Goal: Task Accomplishment & Management: Manage account settings

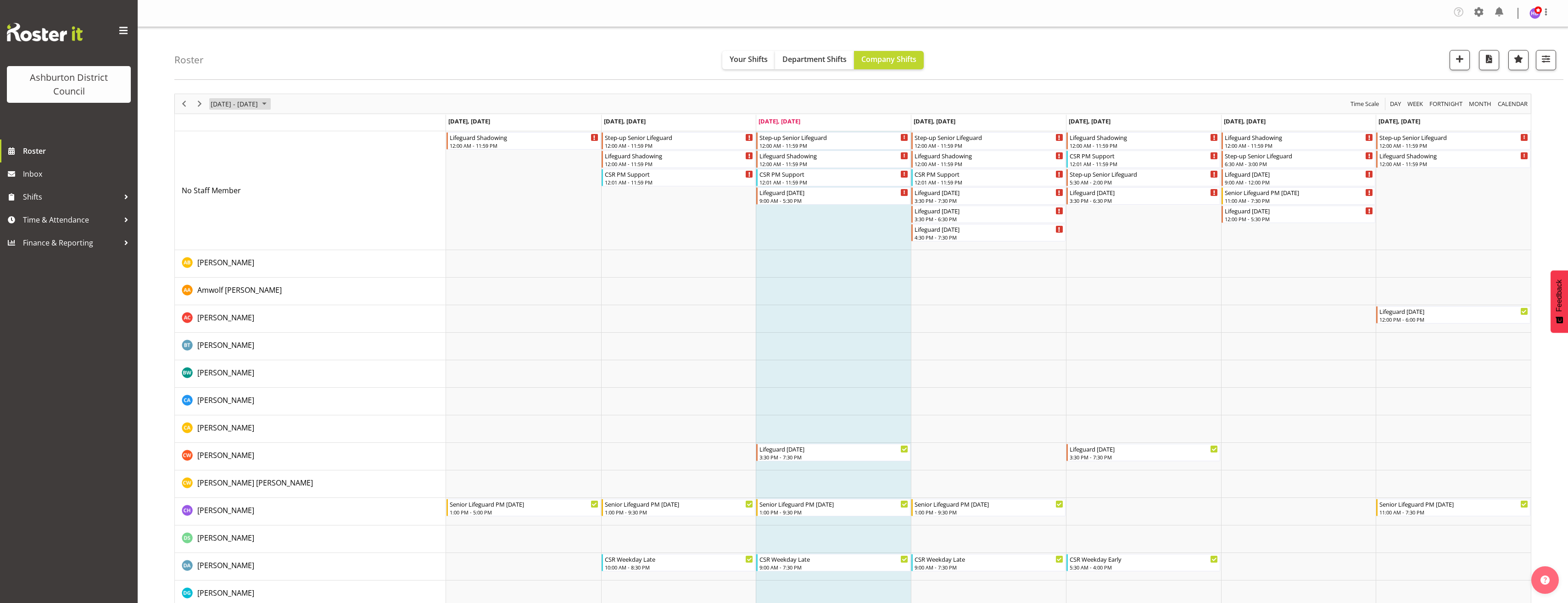
click at [258, 104] on span "[DATE] - [DATE]" at bounding box center [234, 104] width 49 height 12
click at [311, 127] on span "next month" at bounding box center [307, 127] width 16 height 16
click at [267, 208] on span "25" at bounding box center [265, 205] width 14 height 14
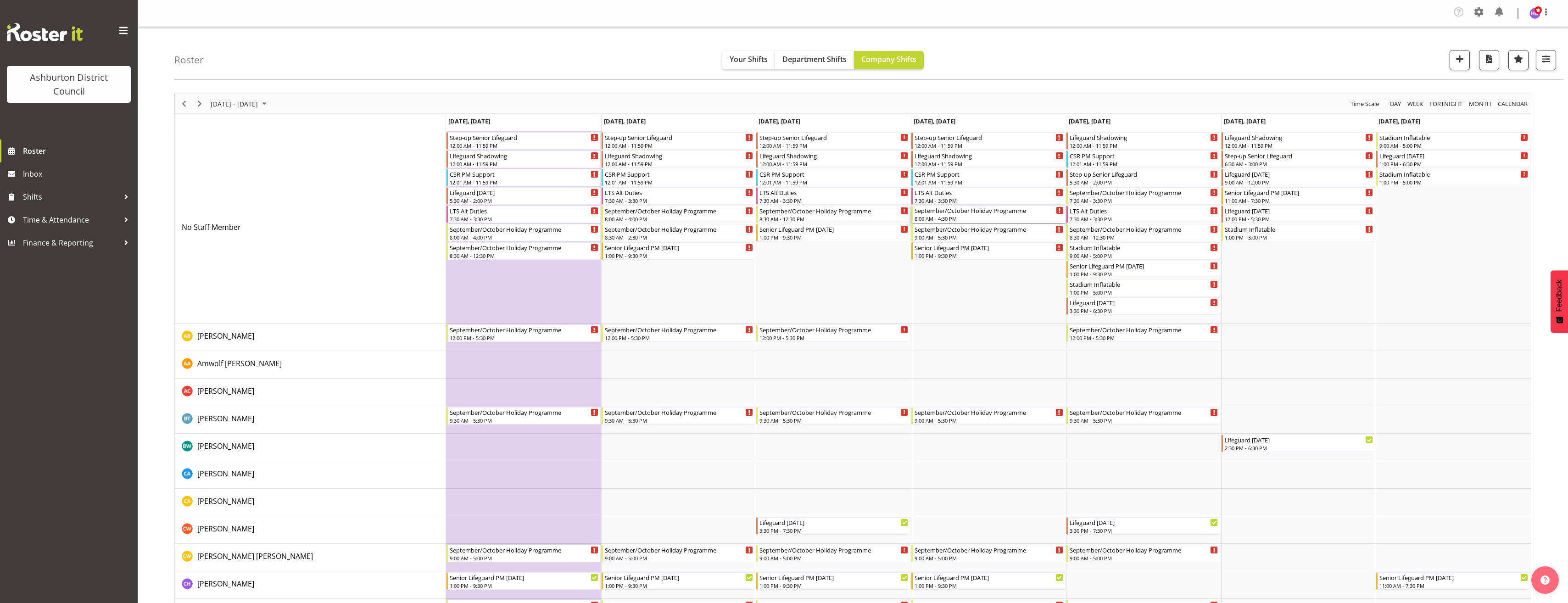
click at [989, 216] on div "8:00 AM - 4:30 PM" at bounding box center [989, 218] width 149 height 7
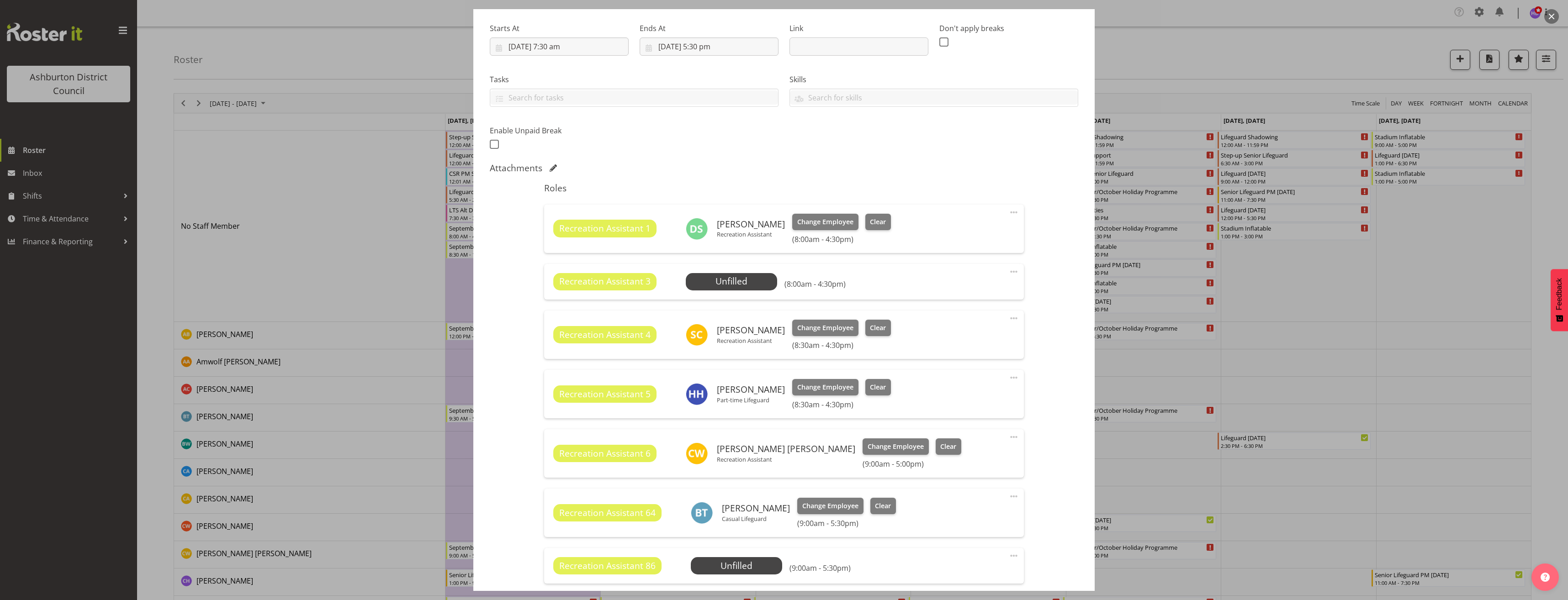
select select "4046"
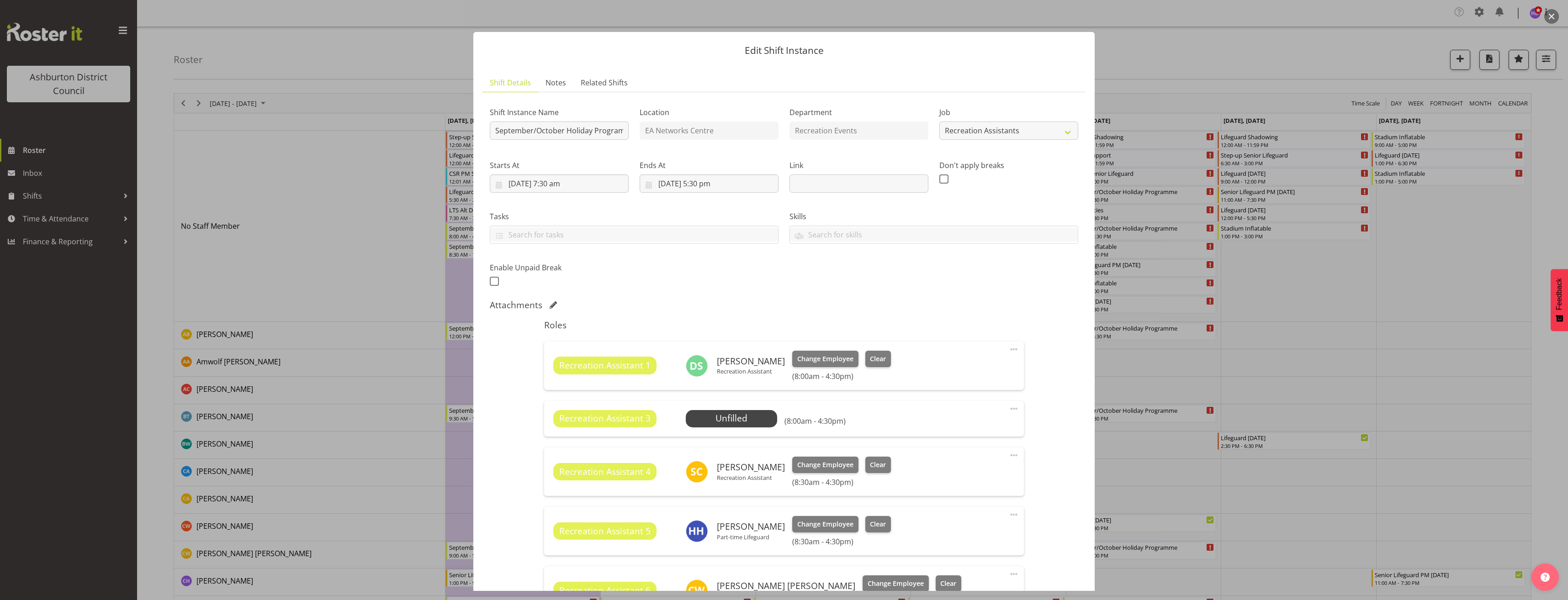
click at [1305, 350] on div at bounding box center [784, 300] width 1568 height 600
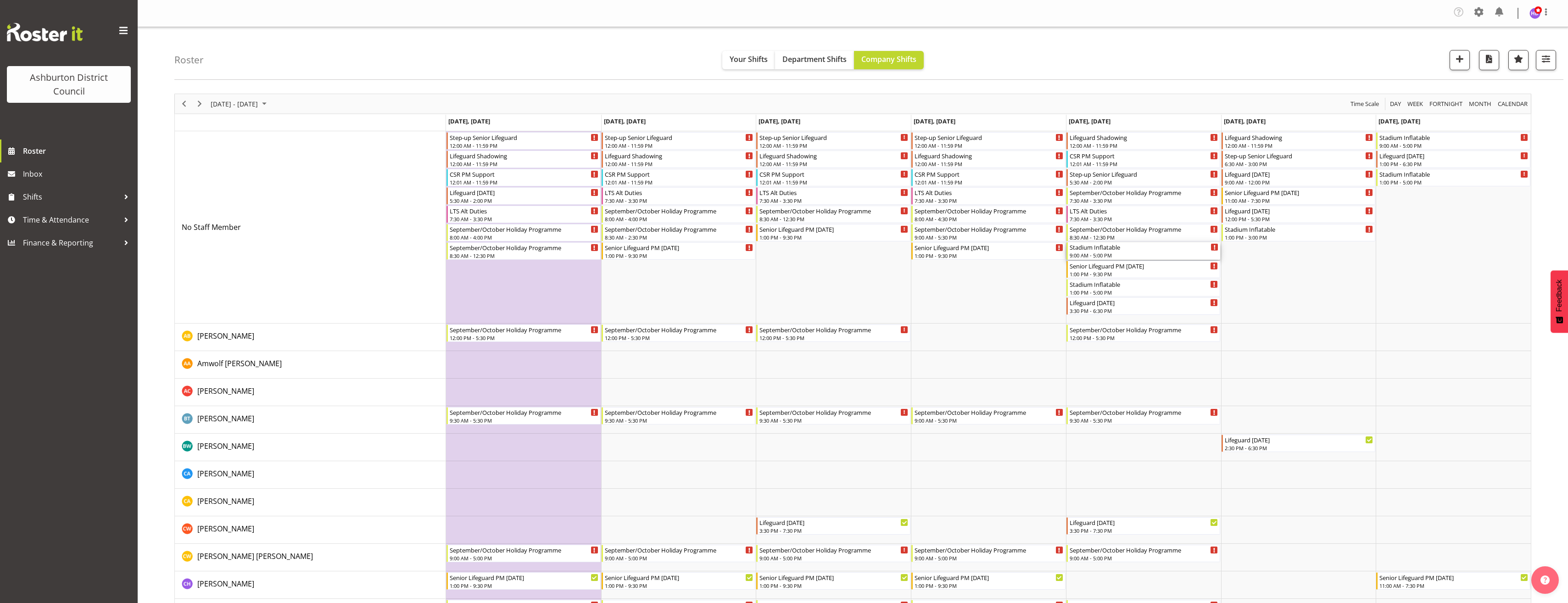
click at [1111, 250] on div "Stadium Inflatable" at bounding box center [1144, 247] width 149 height 9
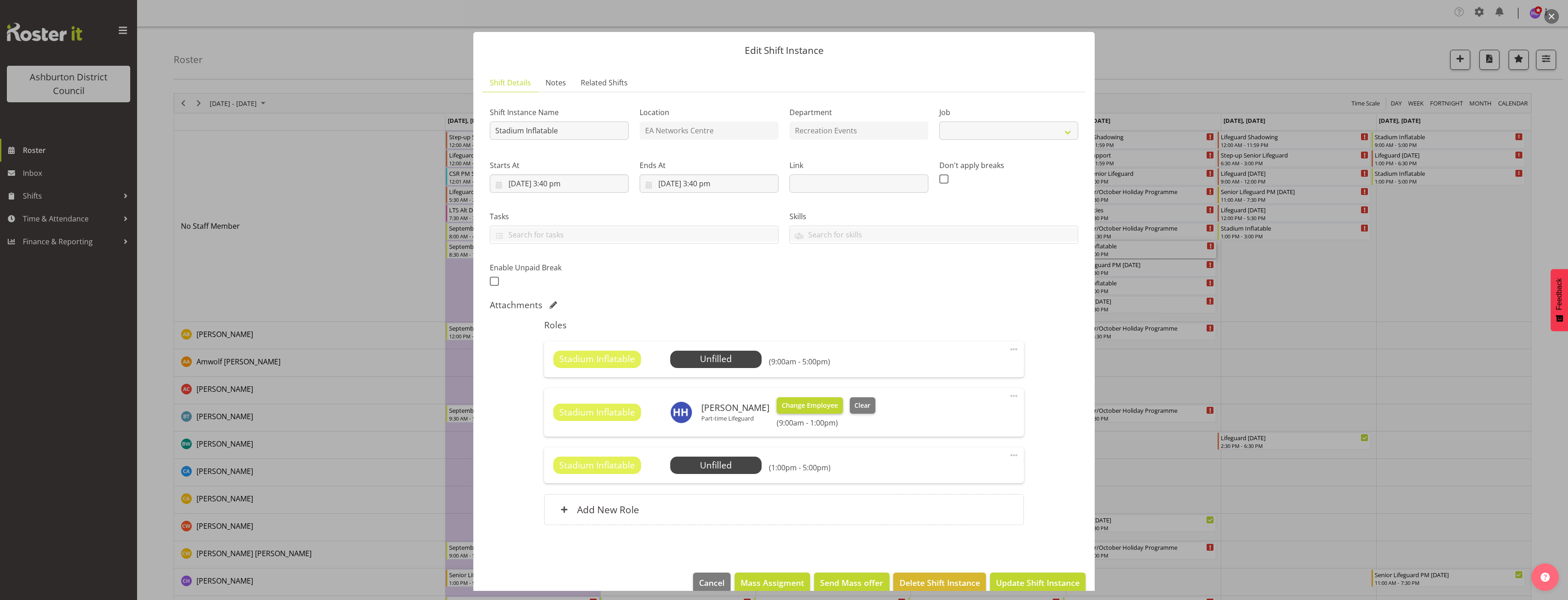
select select "4046"
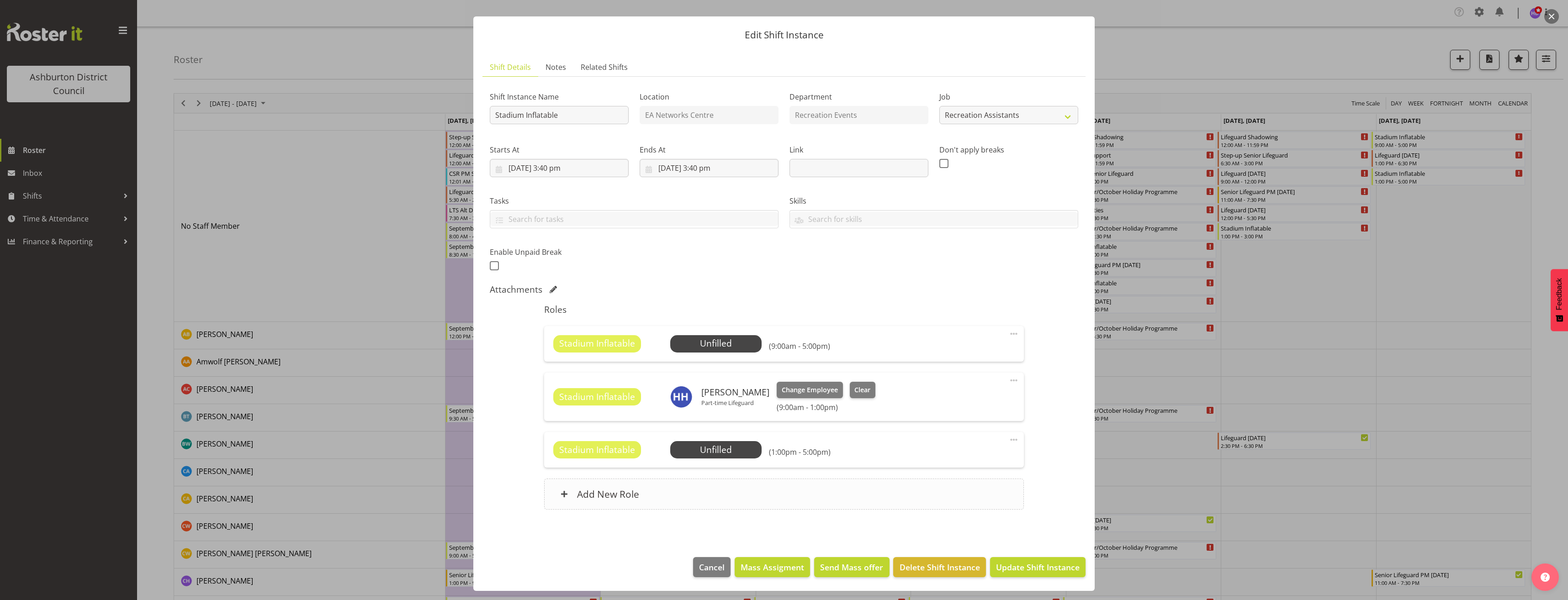
click at [962, 488] on div "Add New Role" at bounding box center [784, 494] width 479 height 31
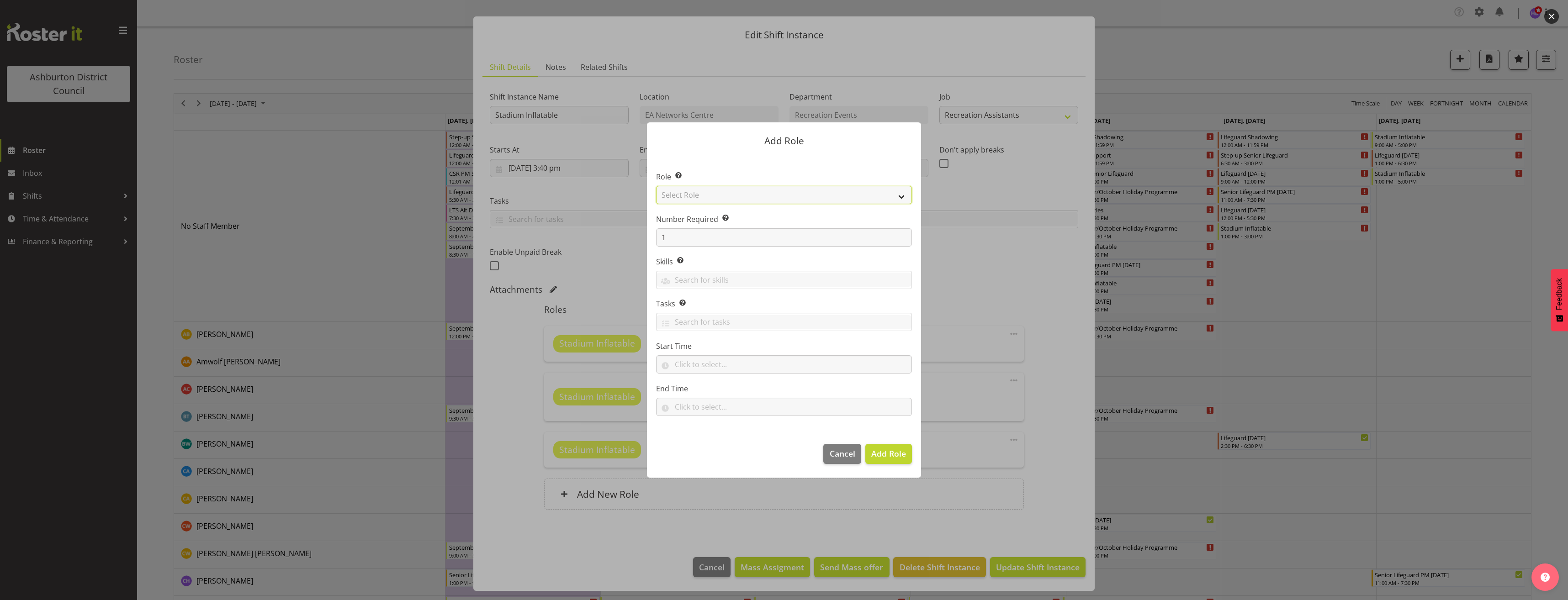
click at [882, 197] on select "Select Role AAGM Deputy Director AAGM Director Archivist Childrens Librarian Co…" at bounding box center [784, 195] width 256 height 19
click at [1049, 392] on div at bounding box center [784, 300] width 1568 height 600
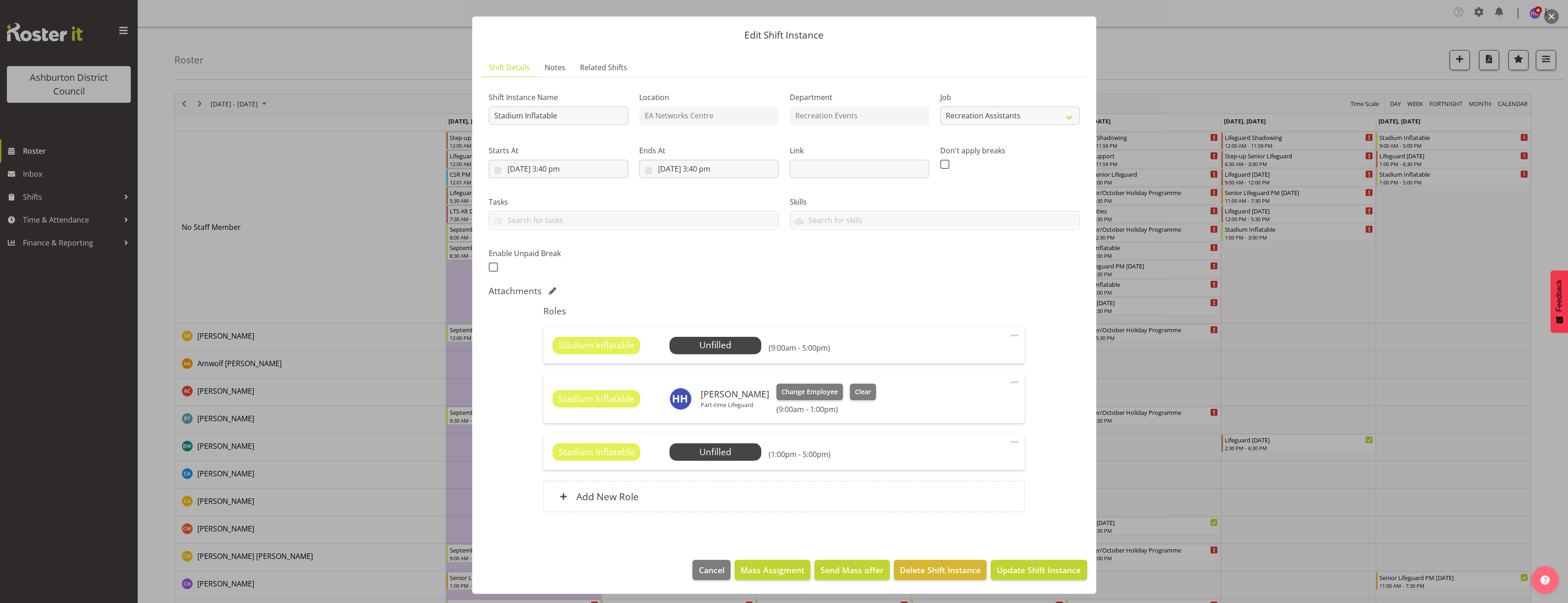
click at [1009, 337] on span at bounding box center [1014, 335] width 11 height 11
click at [1011, 441] on span at bounding box center [1014, 442] width 11 height 11
click at [960, 464] on link "Edit" at bounding box center [975, 463] width 88 height 16
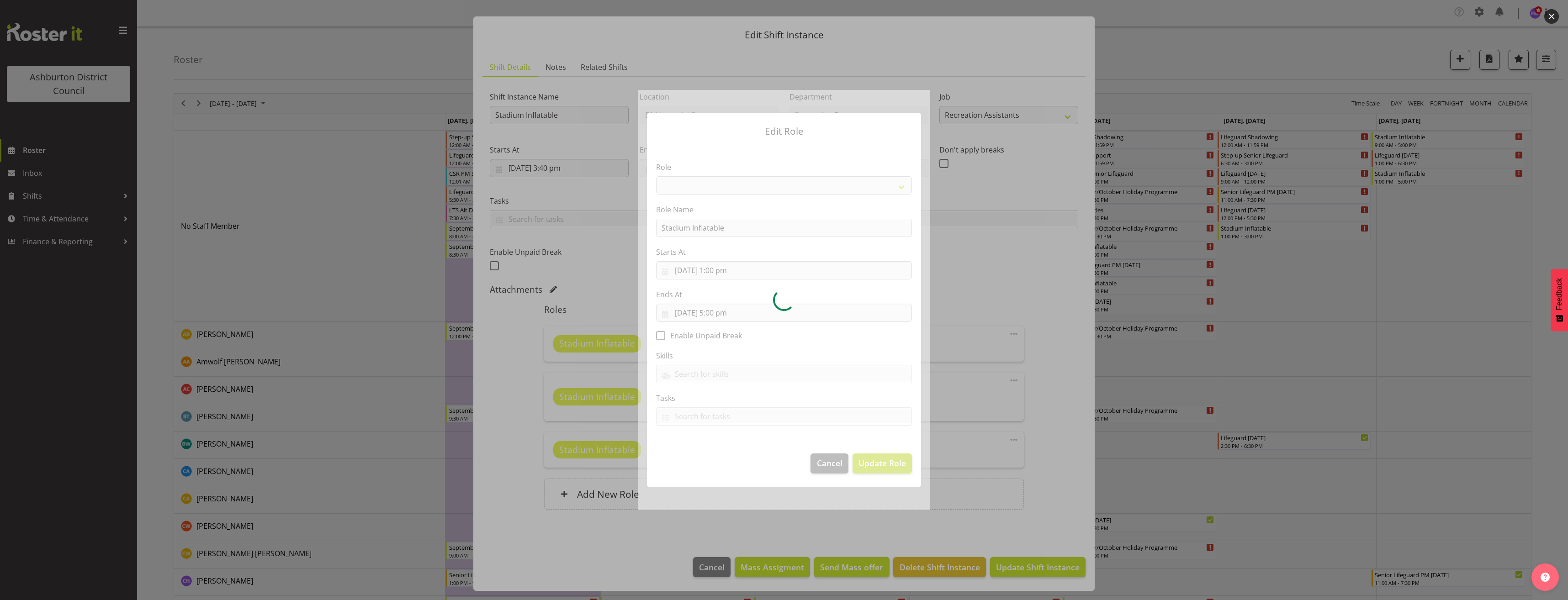
select select "84"
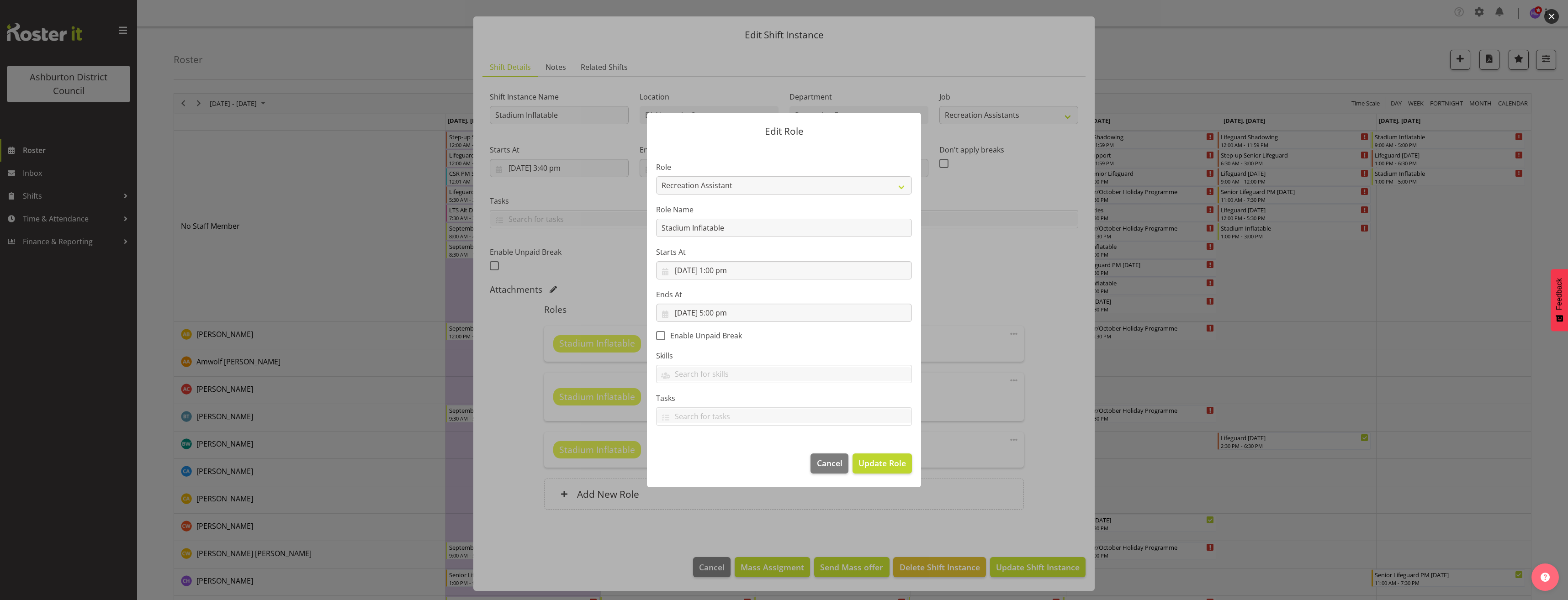
click at [1027, 435] on div at bounding box center [784, 300] width 1568 height 600
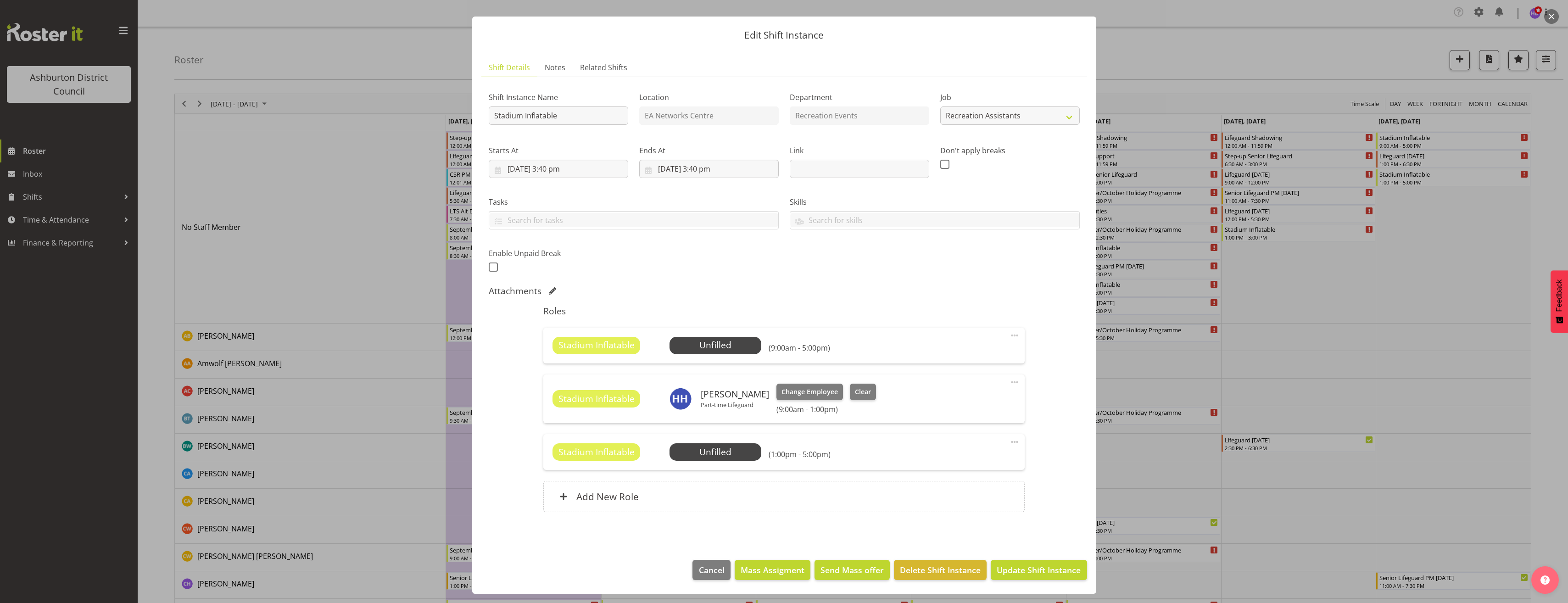
click at [1009, 336] on span at bounding box center [1014, 335] width 11 height 11
click at [982, 352] on link "Edit" at bounding box center [975, 357] width 88 height 16
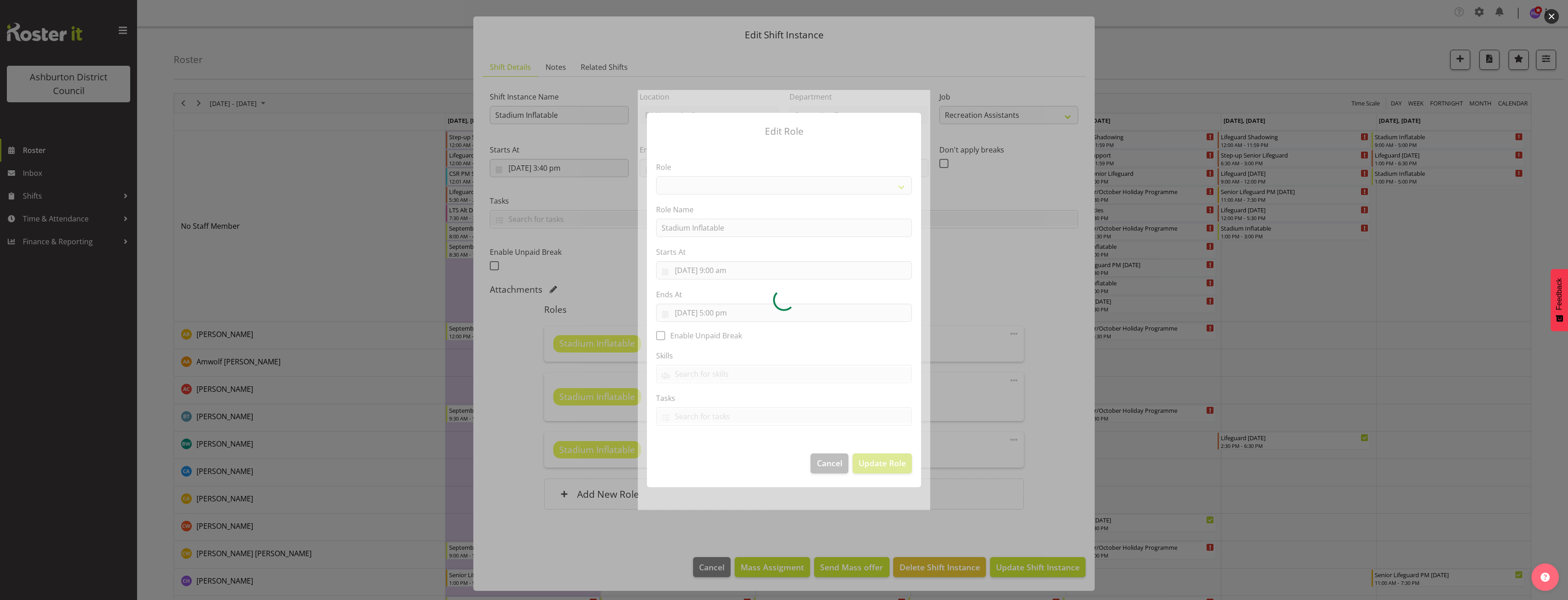
select select "84"
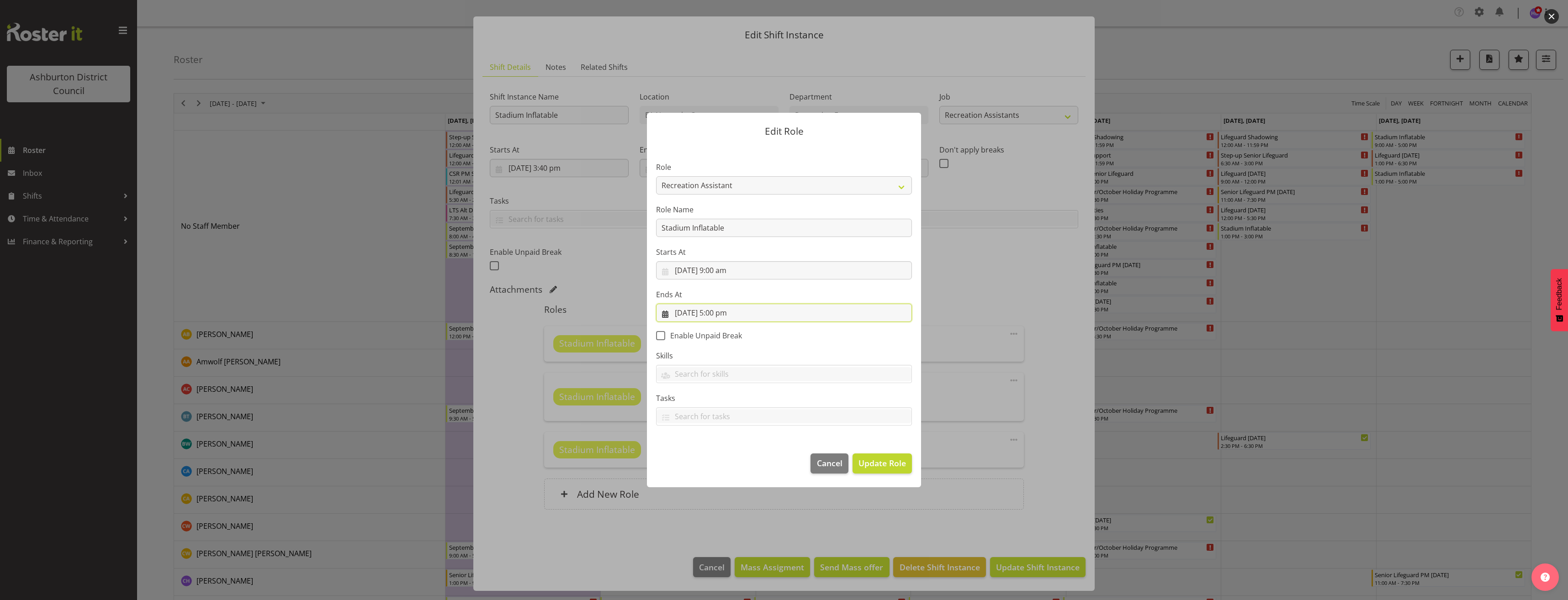
click at [721, 314] on input "[DATE] 5:00 pm" at bounding box center [784, 313] width 256 height 19
click at [724, 504] on select "00 01 02 03 04 05 06 07 08 09 10 11 12 13 14 15 16 17 18 19 20 21 22 23" at bounding box center [728, 506] width 20 height 19
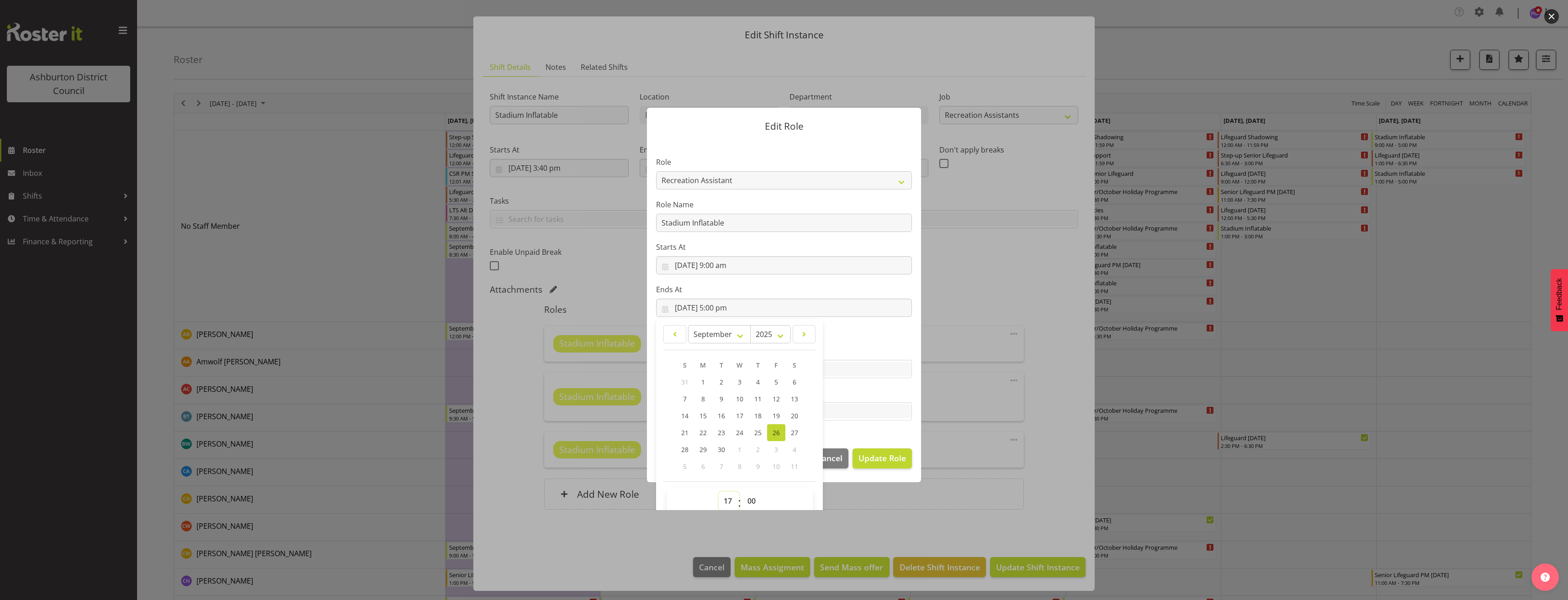
select select "12"
type input "[DATE] 12:00 pm"
click at [747, 502] on select "00 01 02 03 04 05 06 07 08 09 10 11 12 13 14 15 16 17 18 19 20 21 22 23 24 25 2…" at bounding box center [753, 501] width 20 height 19
select select "30"
type input "[DATE] 12:30 pm"
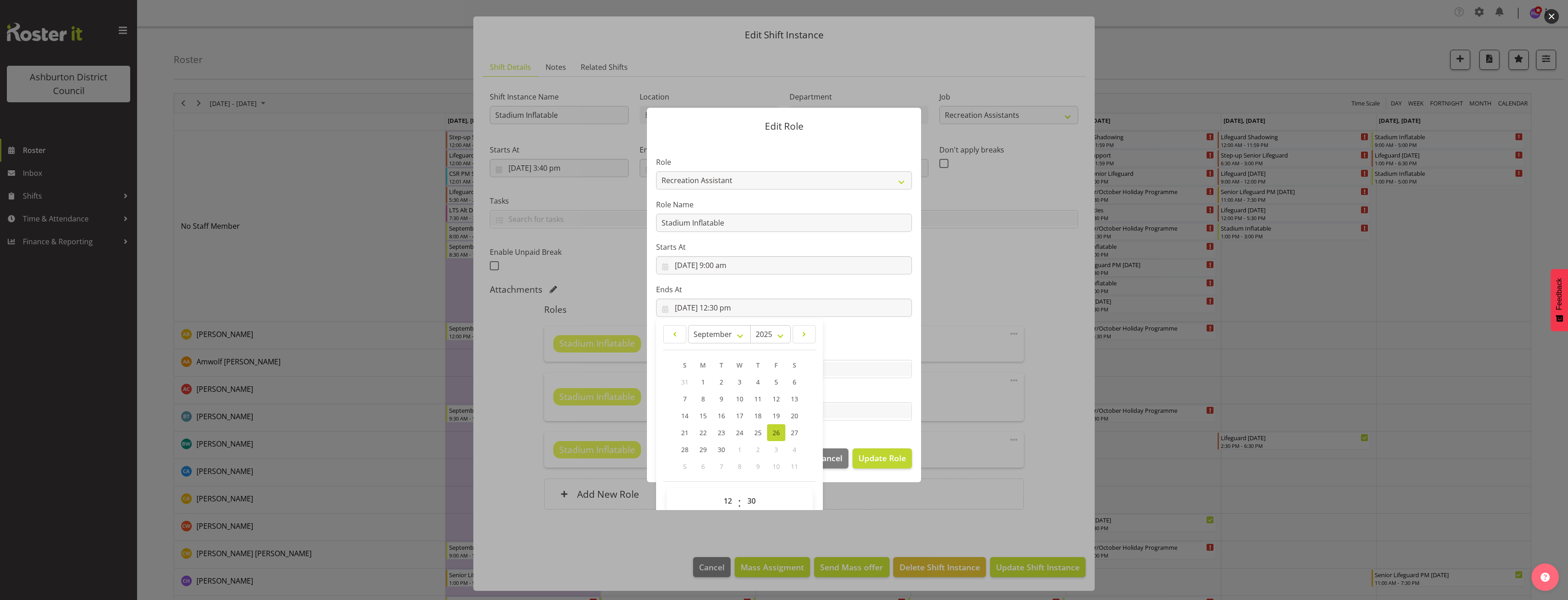
click at [875, 424] on section "Role AAGM Deputy Director AAGM Director Archivist Childrens Librarian Collectio…" at bounding box center [784, 289] width 274 height 298
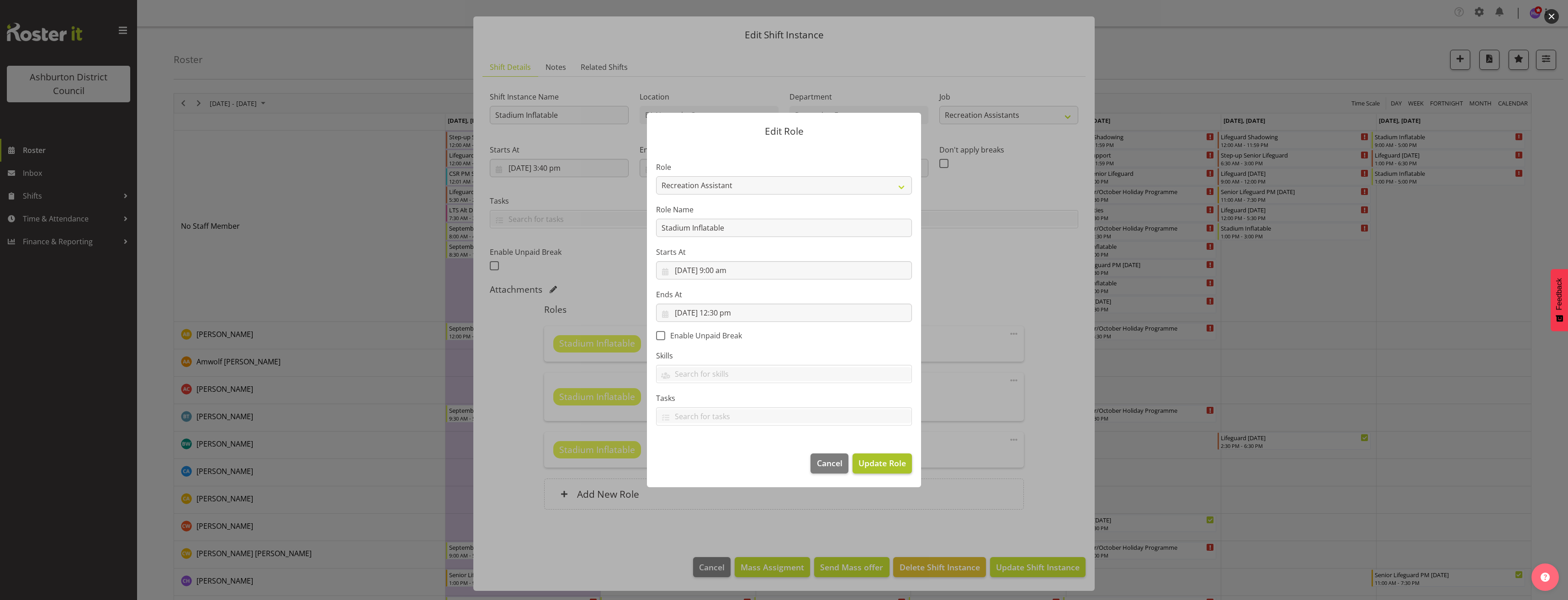
scroll to position [0, 0]
click at [875, 460] on span "Update Role" at bounding box center [882, 462] width 47 height 12
click at [875, 460] on button "Update Role" at bounding box center [878, 463] width 59 height 20
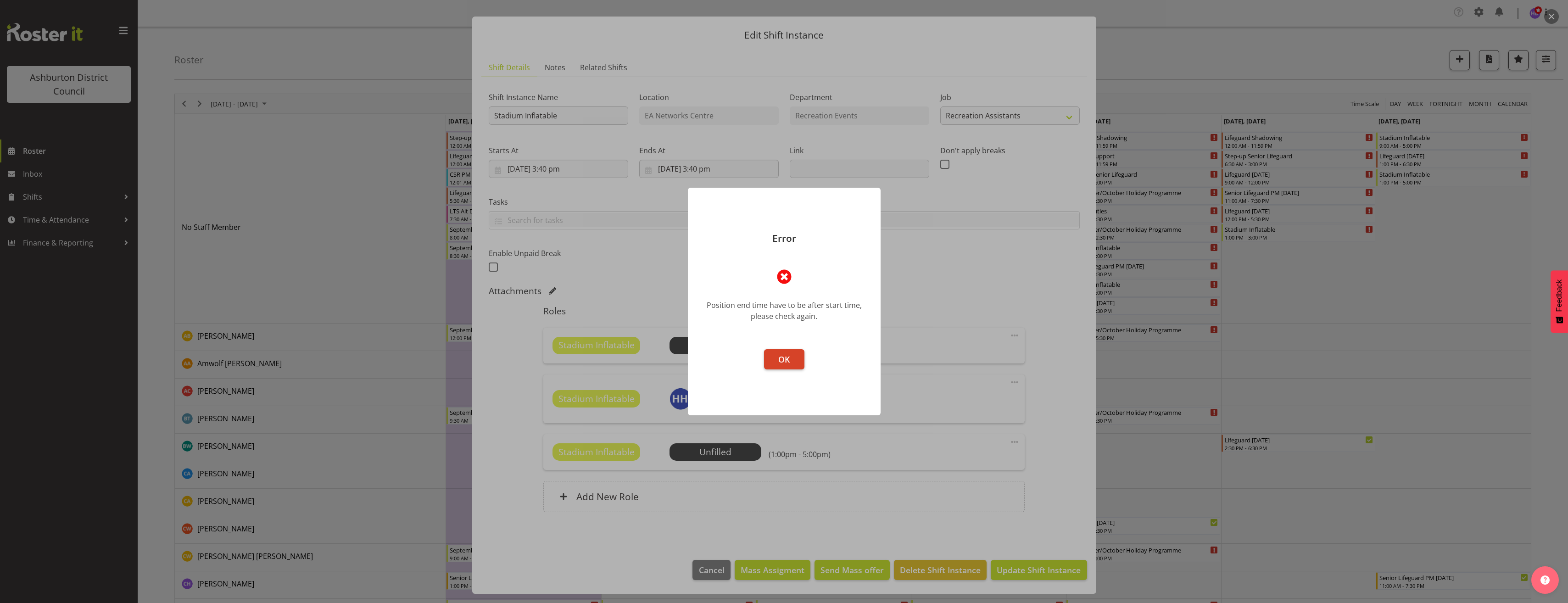
click at [797, 359] on button "OK" at bounding box center [784, 359] width 41 height 20
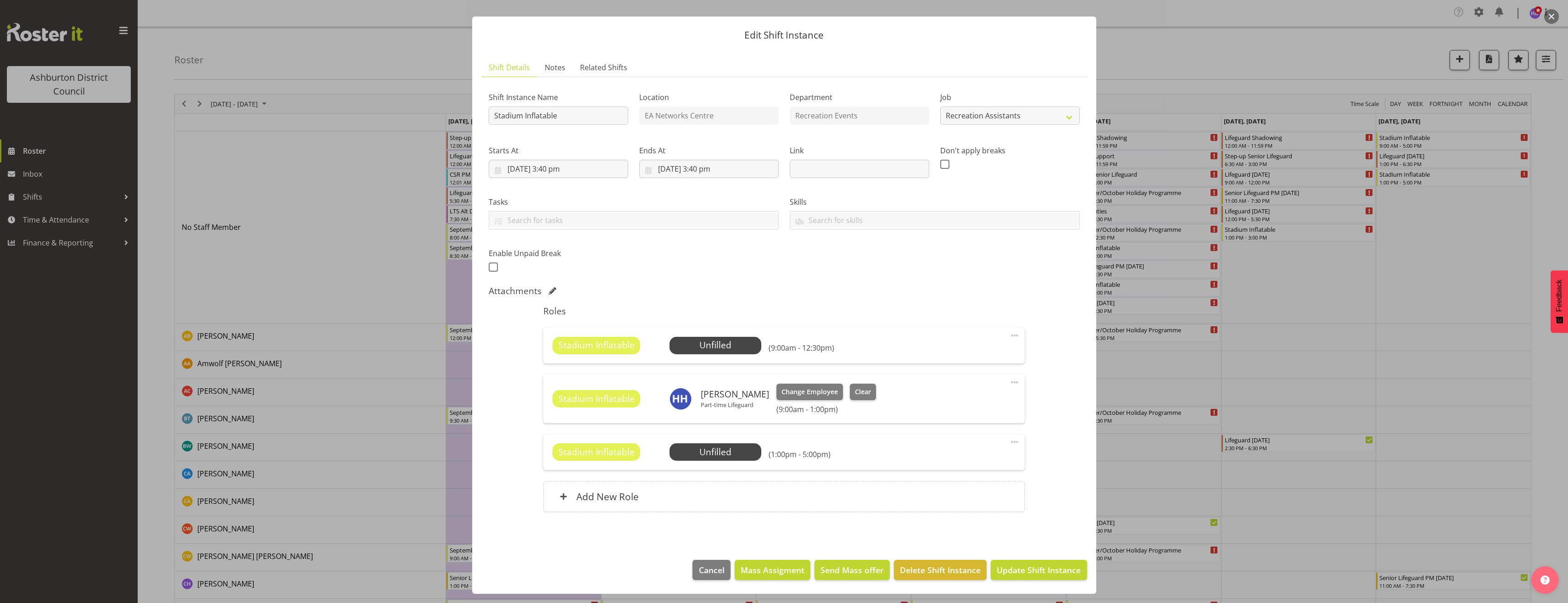
click at [1009, 335] on span at bounding box center [1014, 335] width 11 height 11
click at [959, 354] on link "Edit" at bounding box center [975, 357] width 88 height 16
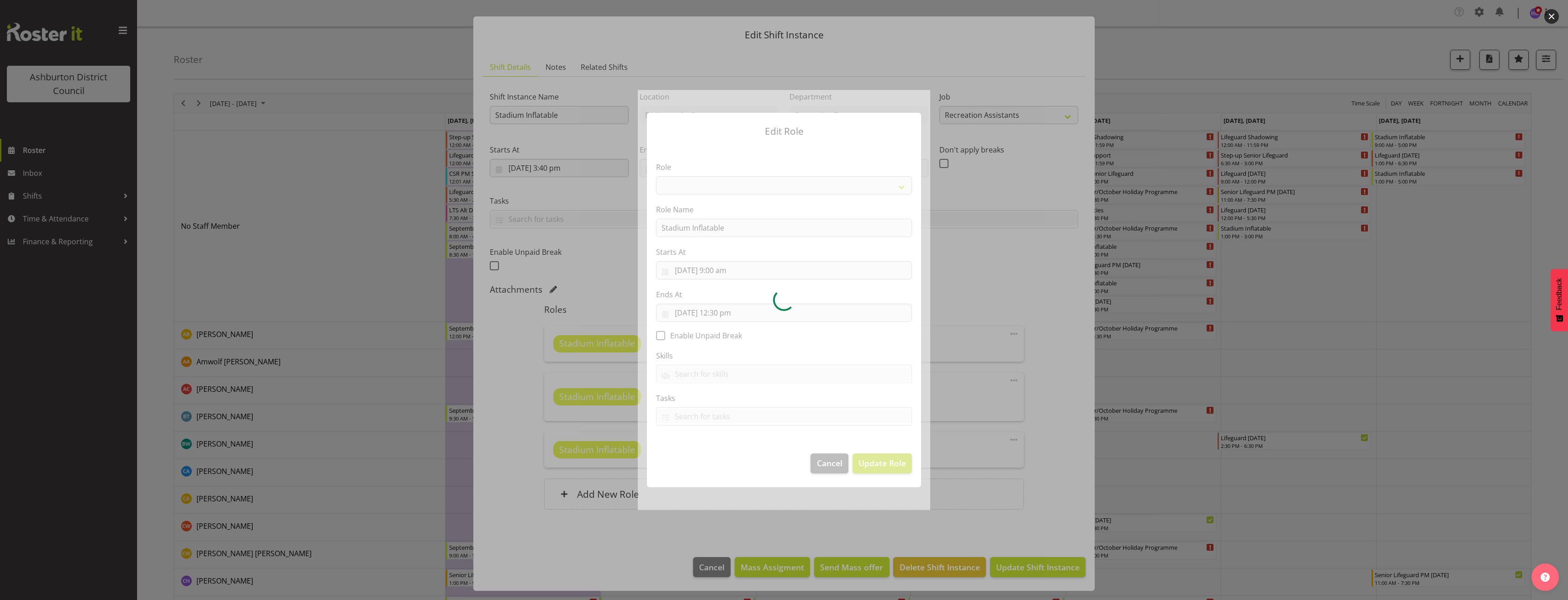
select select "84"
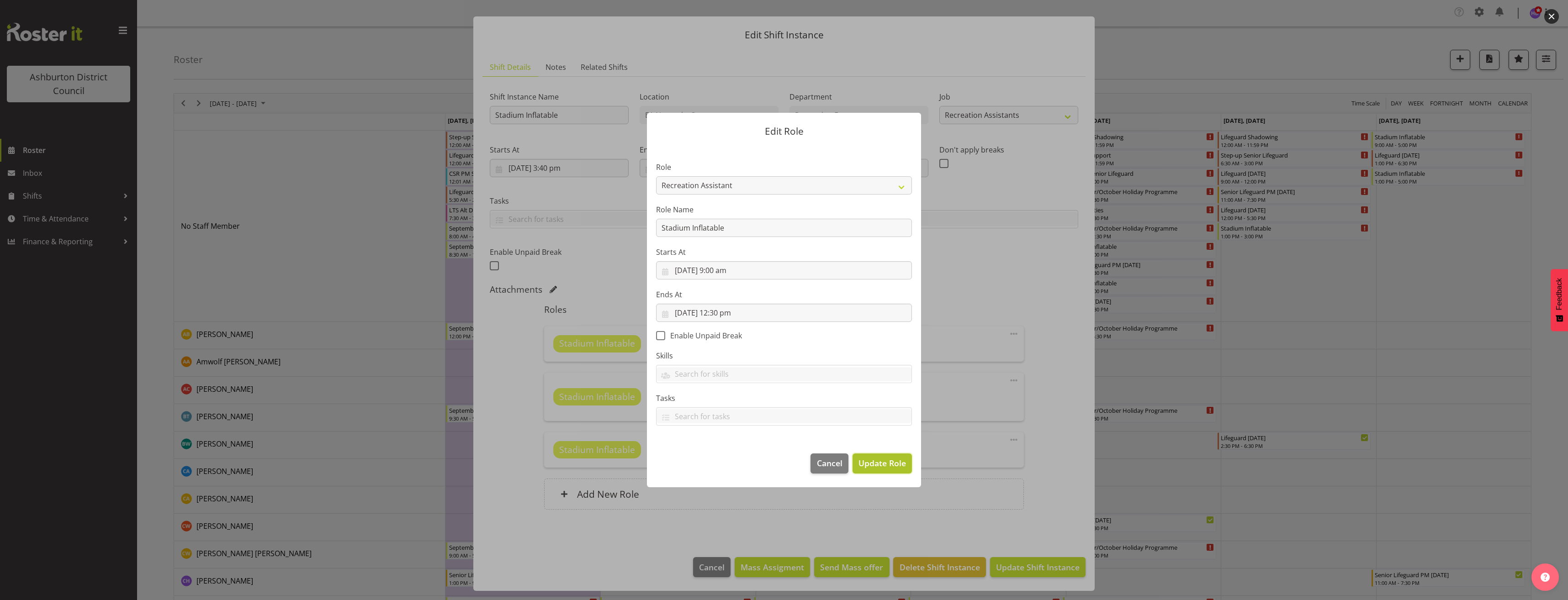
click at [871, 466] on span "Update Role" at bounding box center [882, 462] width 47 height 12
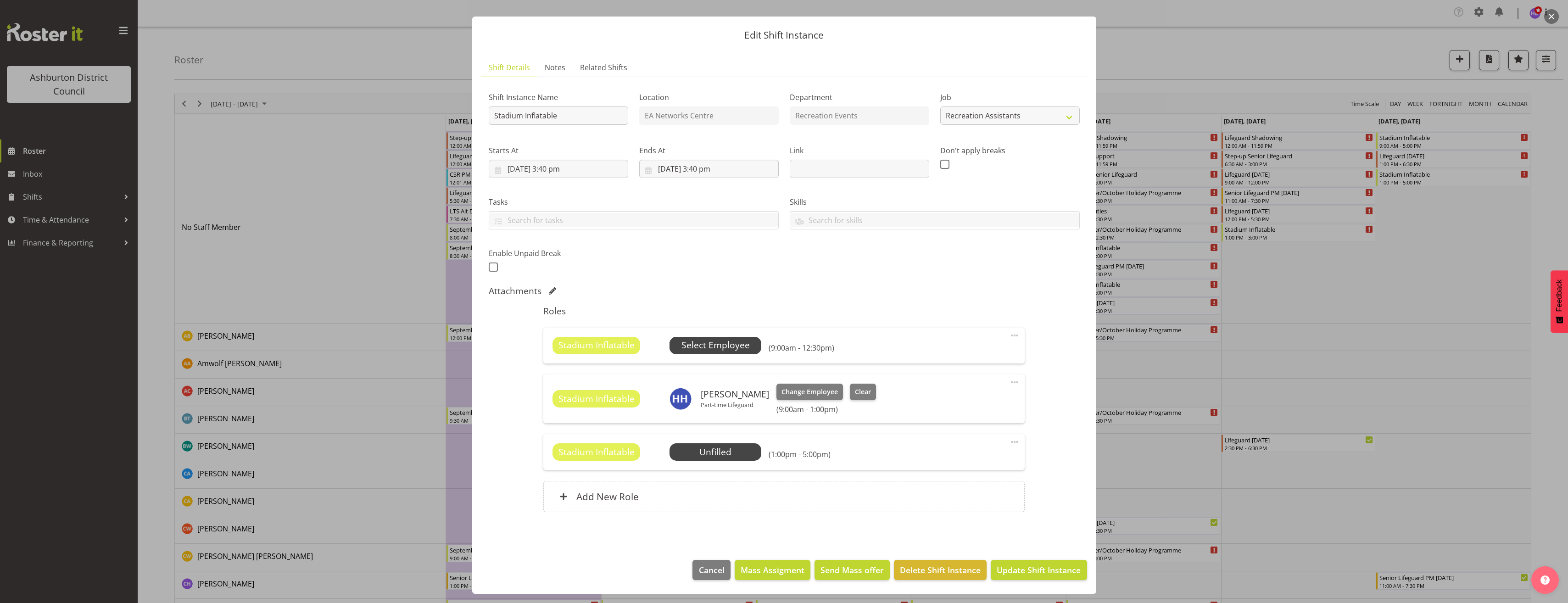
click at [732, 345] on span "Select Employee" at bounding box center [716, 345] width 69 height 13
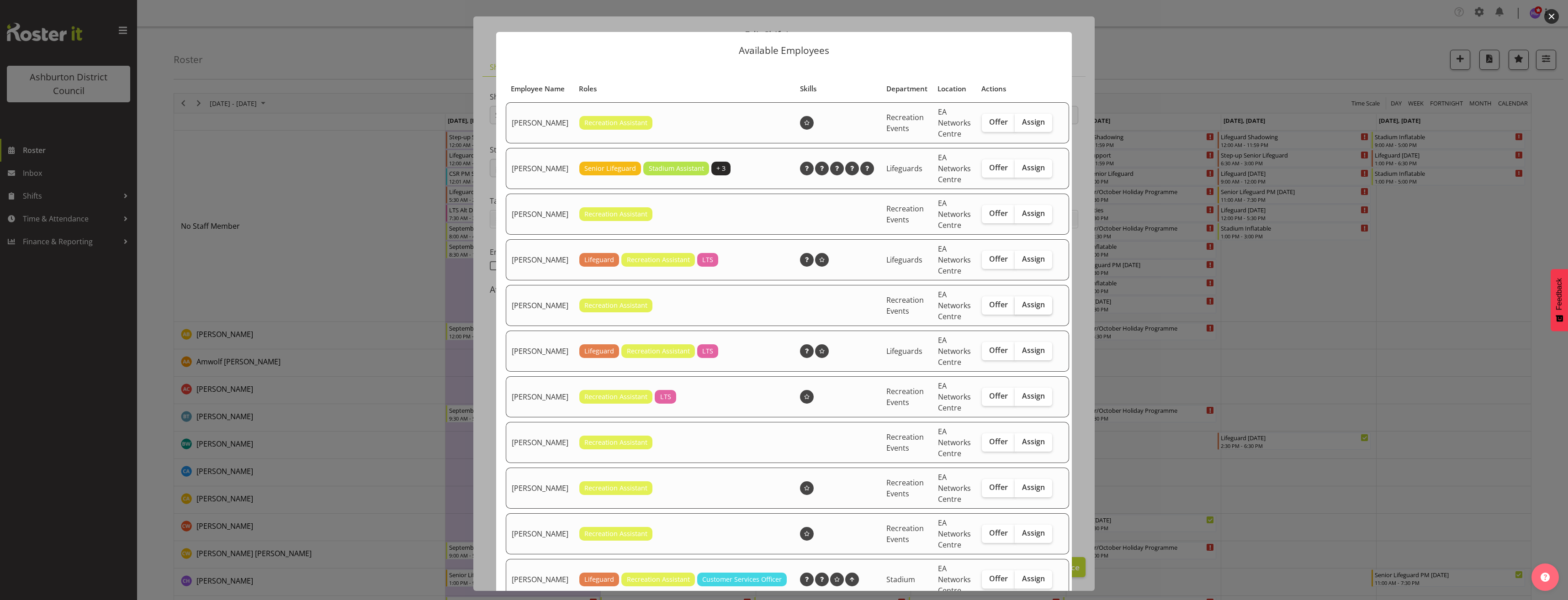
click at [1021, 309] on span "Assign" at bounding box center [1032, 305] width 23 height 9
click at [1018, 308] on input "Assign" at bounding box center [1018, 305] width 6 height 6
checkbox input "true"
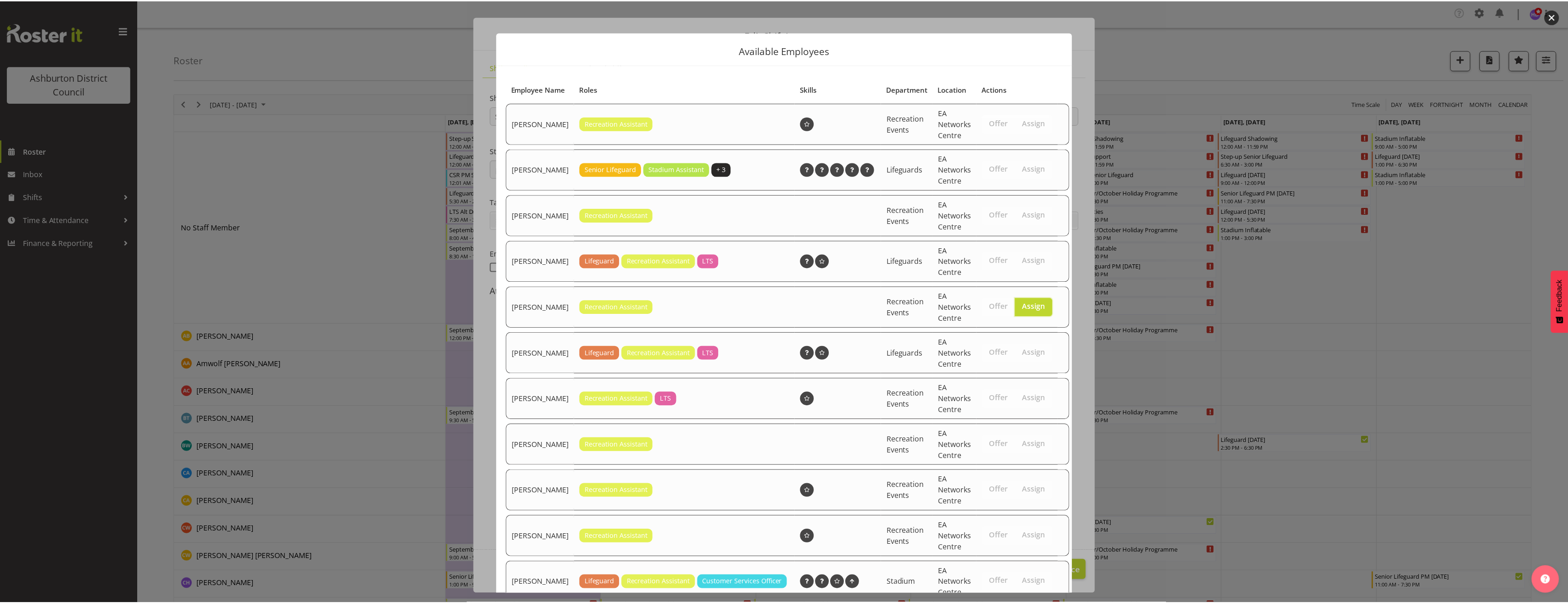
scroll to position [272, 0]
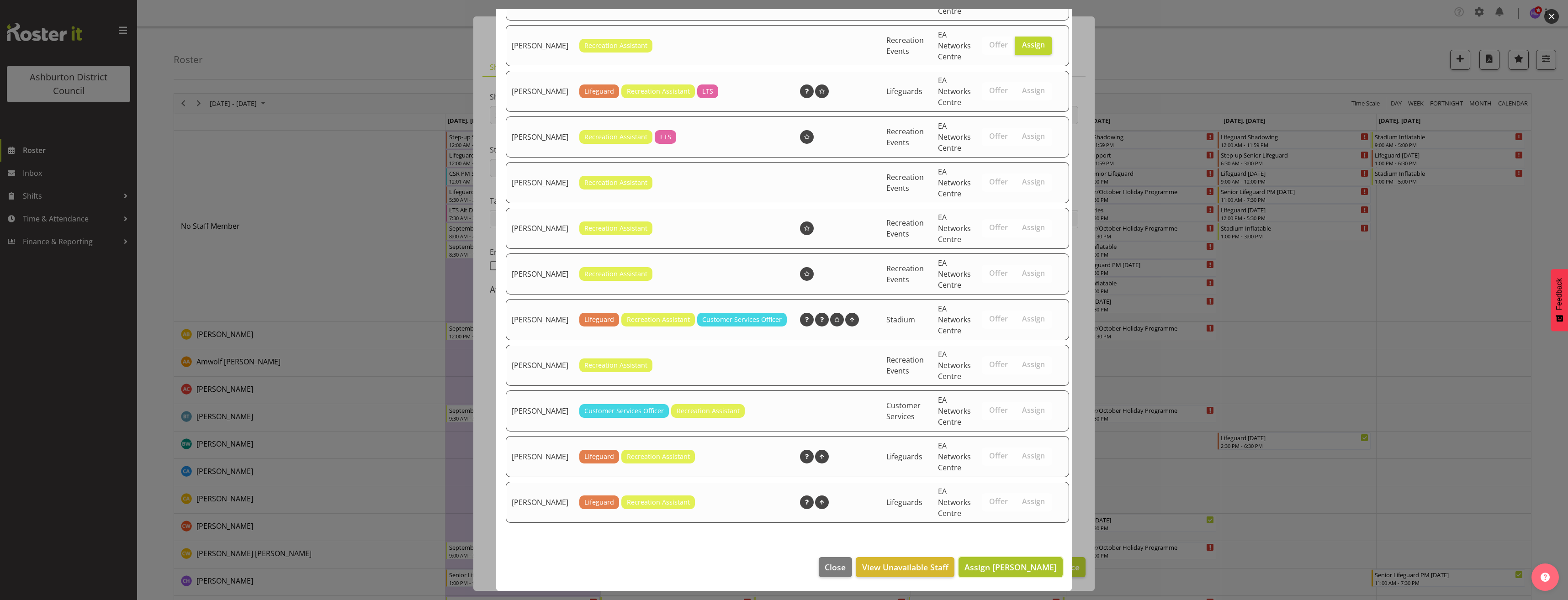
click at [1007, 562] on span "Assign [PERSON_NAME]" at bounding box center [1010, 567] width 93 height 11
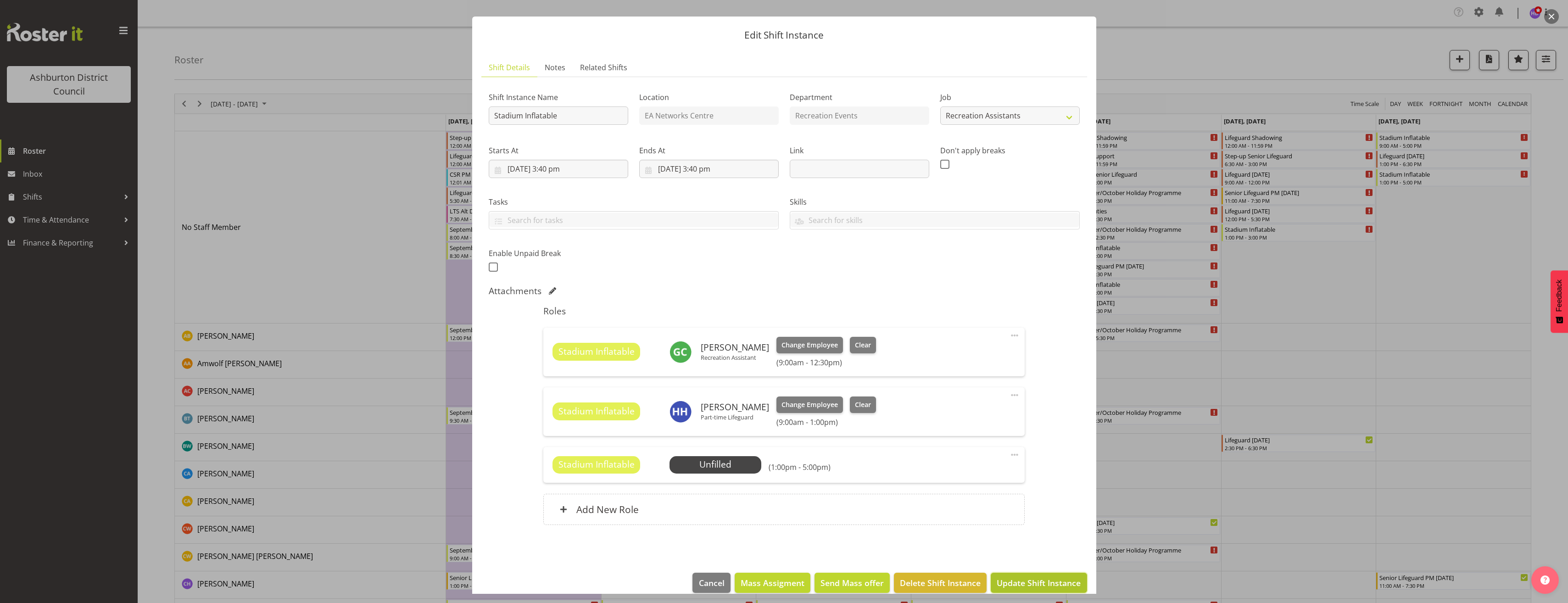
click at [1040, 583] on span "Update Shift Instance" at bounding box center [1039, 583] width 84 height 12
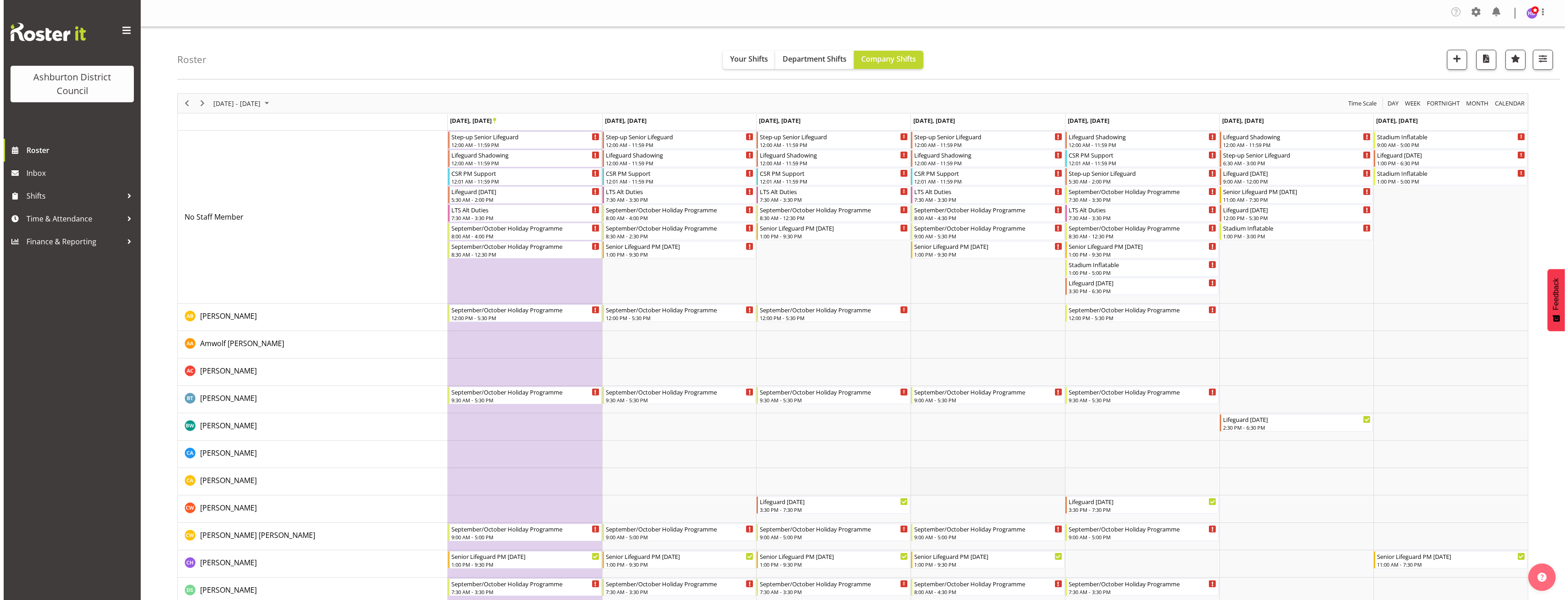
scroll to position [319, 0]
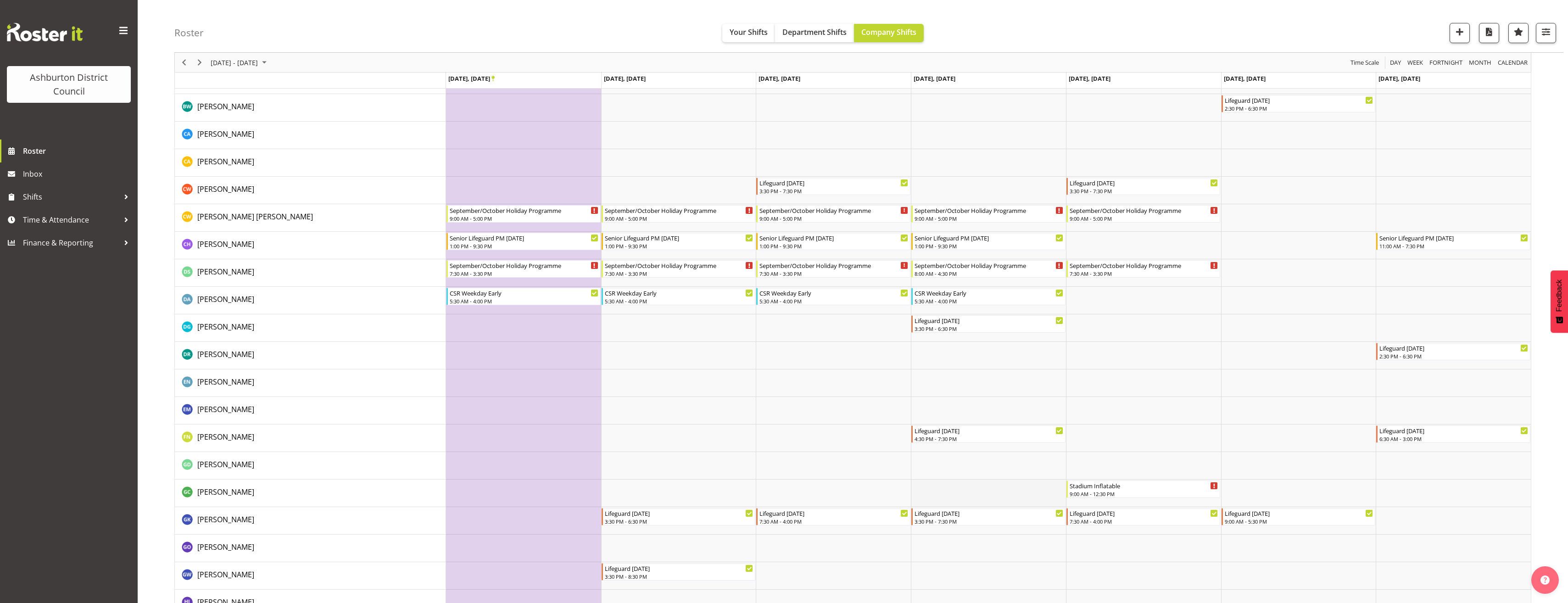
click at [967, 494] on td "Timeline Week of September 25, 2025" at bounding box center [988, 493] width 155 height 27
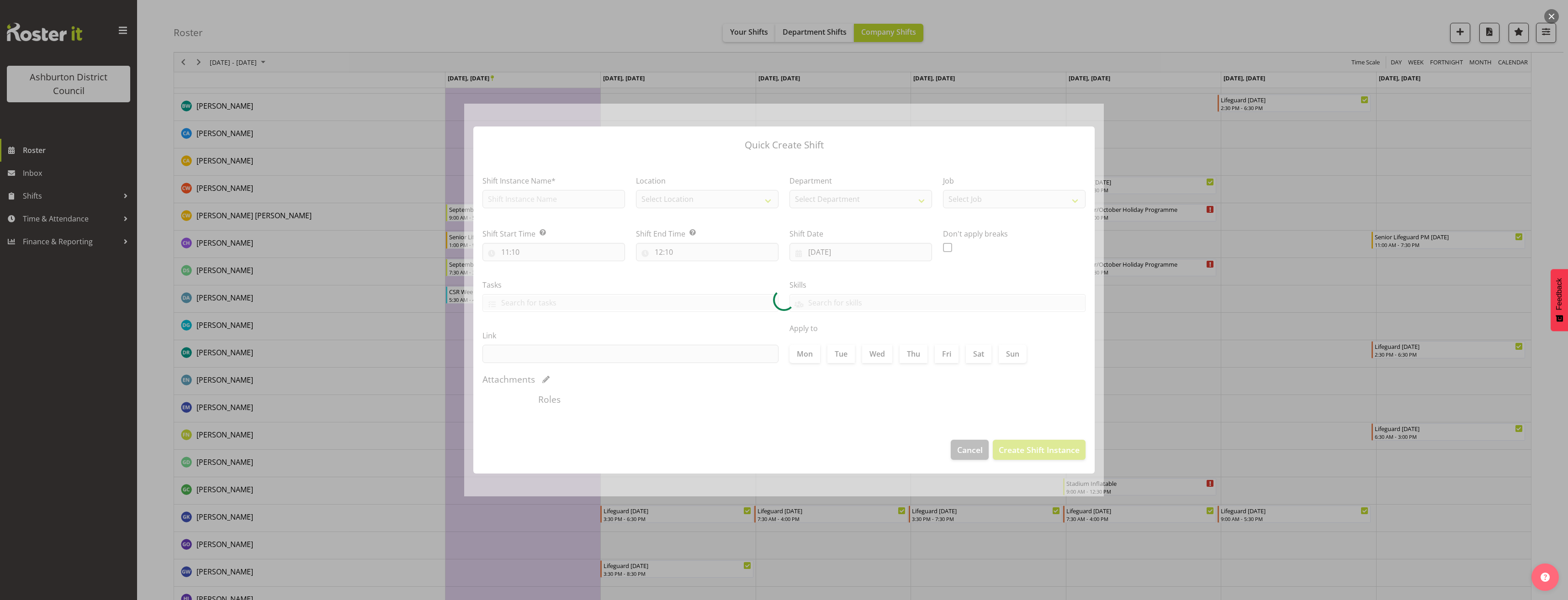
type input "[DATE]"
checkbox input "true"
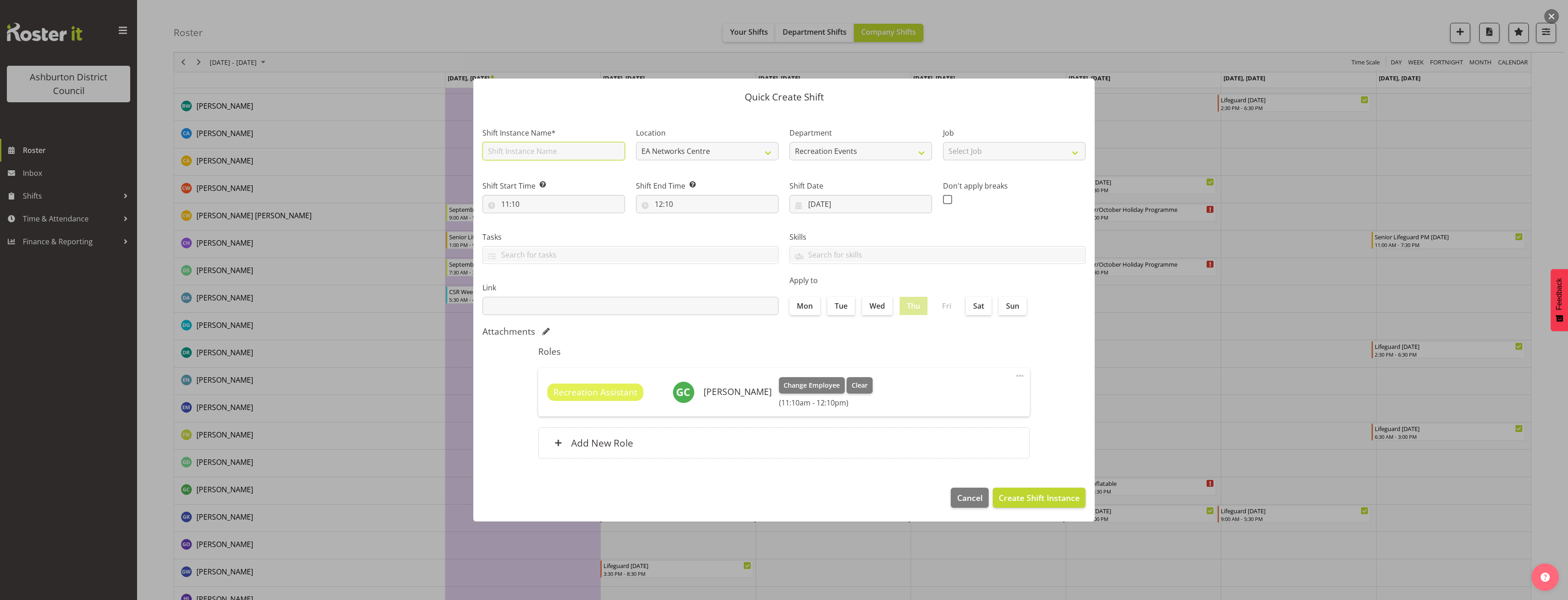
click at [547, 149] on input "text" at bounding box center [554, 152] width 142 height 19
type input "Stadium Inflatable Set-up"
drag, startPoint x: 1002, startPoint y: 148, endPoint x: 1000, endPoint y: 152, distance: 4.5
click at [1002, 148] on select "Select Job Casual HDA - CSR HDA - EA Lifeguarding LTS- Alt Duties Ordinary Time…" at bounding box center [1014, 152] width 142 height 19
select select "4046"
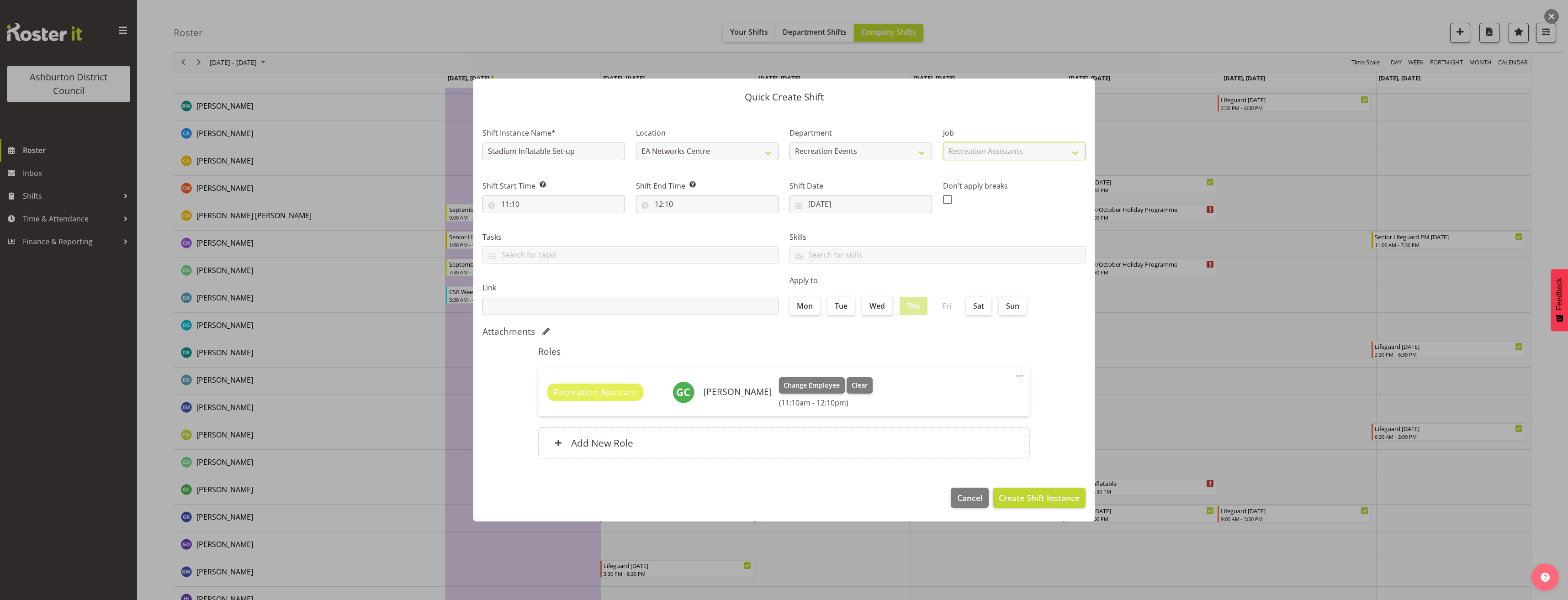
click at [943, 142] on select "Select Job Casual HDA - CSR HDA - EA Lifeguarding LTS- Alt Duties Ordinary Time…" at bounding box center [1014, 152] width 142 height 19
click at [1018, 374] on span at bounding box center [1020, 376] width 11 height 11
click at [510, 203] on input "11:10" at bounding box center [554, 204] width 142 height 19
click at [543, 232] on select "00 01 02 03 04 05 06 07 08 09 10 11 12 13 14 15 16 17 18 19 20 21 22 23" at bounding box center [545, 228] width 20 height 19
select select "8"
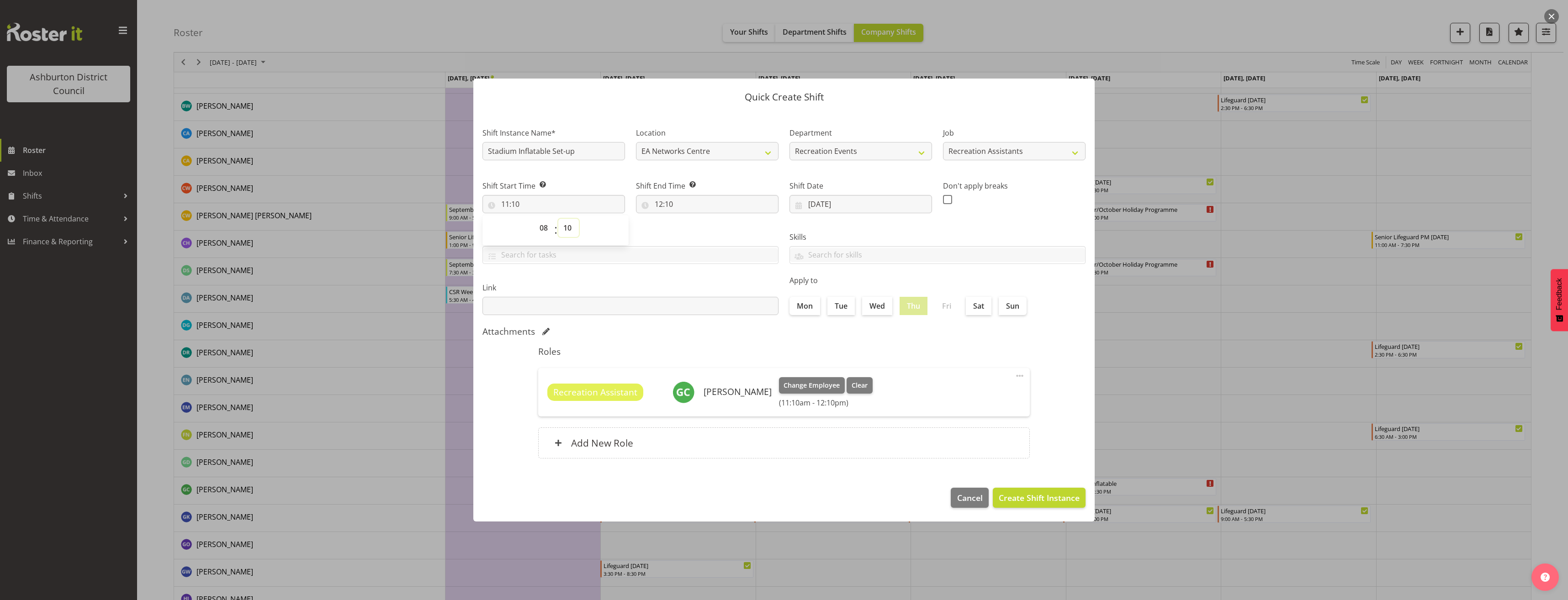
type input "08:10"
click at [564, 229] on select "00 01 02 03 04 05 06 07 08 09 10 11 12 13 14 15 16 17 18 19 20 21 22 23 24 25 2…" at bounding box center [568, 228] width 20 height 19
select select "0"
click at [558, 218] on select "00 01 02 03 04 05 06 07 08 09 10 11 12 13 14 15 16 17 18 19 20 21 22 23 24 25 2…" at bounding box center [568, 228] width 20 height 19
type input "08:00"
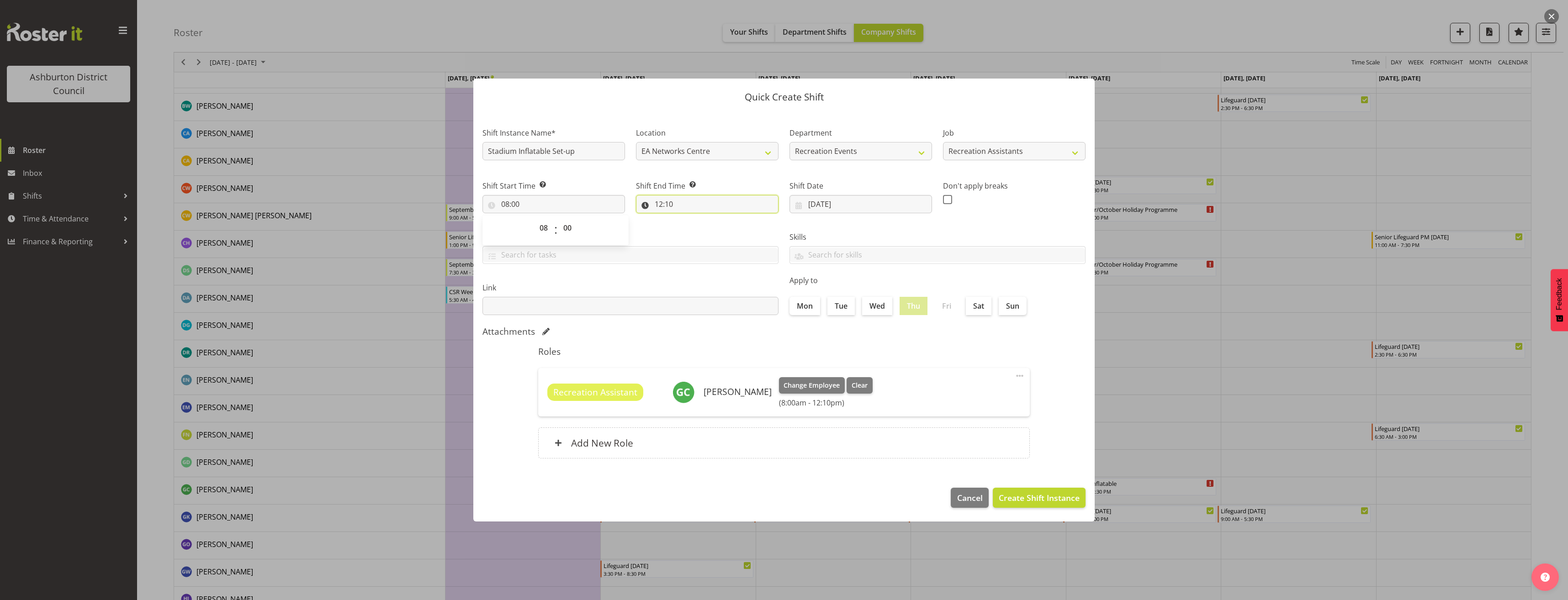
click at [666, 203] on input "12:10" at bounding box center [707, 204] width 142 height 19
click at [698, 228] on select "00 01 02 03 04 05 06 07 08 09 10 11 12 13 14 15 16 17 18 19 20 21 22 23" at bounding box center [698, 228] width 20 height 19
select select "11"
click at [688, 218] on select "00 01 02 03 04 05 06 07 08 09 10 11 12 13 14 15 16 17 18 19 20 21 22 23" at bounding box center [698, 228] width 20 height 19
type input "11:10"
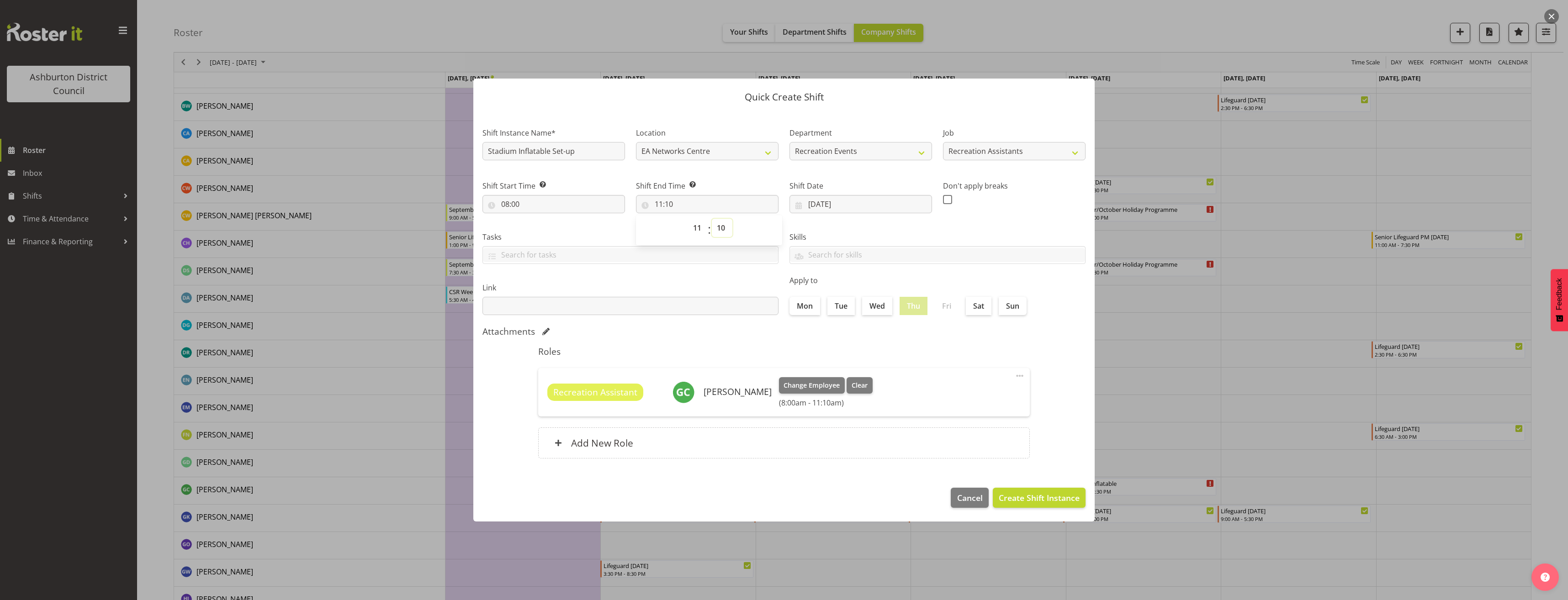
click at [722, 229] on select "00 01 02 03 04 05 06 07 08 09 10 11 12 13 14 15 16 17 18 19 20 21 22 23 24 25 2…" at bounding box center [722, 228] width 20 height 19
select select "0"
click at [712, 218] on select "00 01 02 03 04 05 06 07 08 09 10 11 12 13 14 15 16 17 18 19 20 21 22 23 24 25 2…" at bounding box center [722, 228] width 20 height 19
type input "11:00"
click at [1043, 496] on span "Create Shift Instance" at bounding box center [1039, 497] width 81 height 12
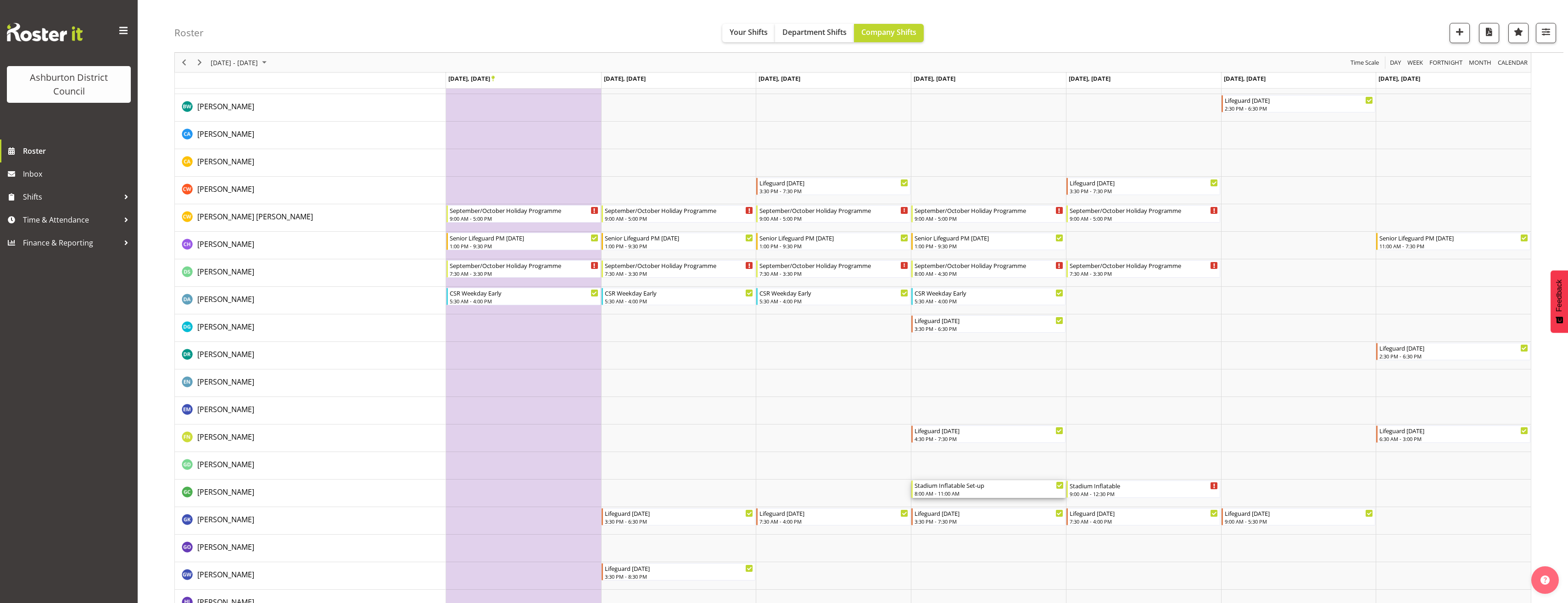
click at [989, 488] on div "Stadium Inflatable Set-up" at bounding box center [989, 485] width 149 height 9
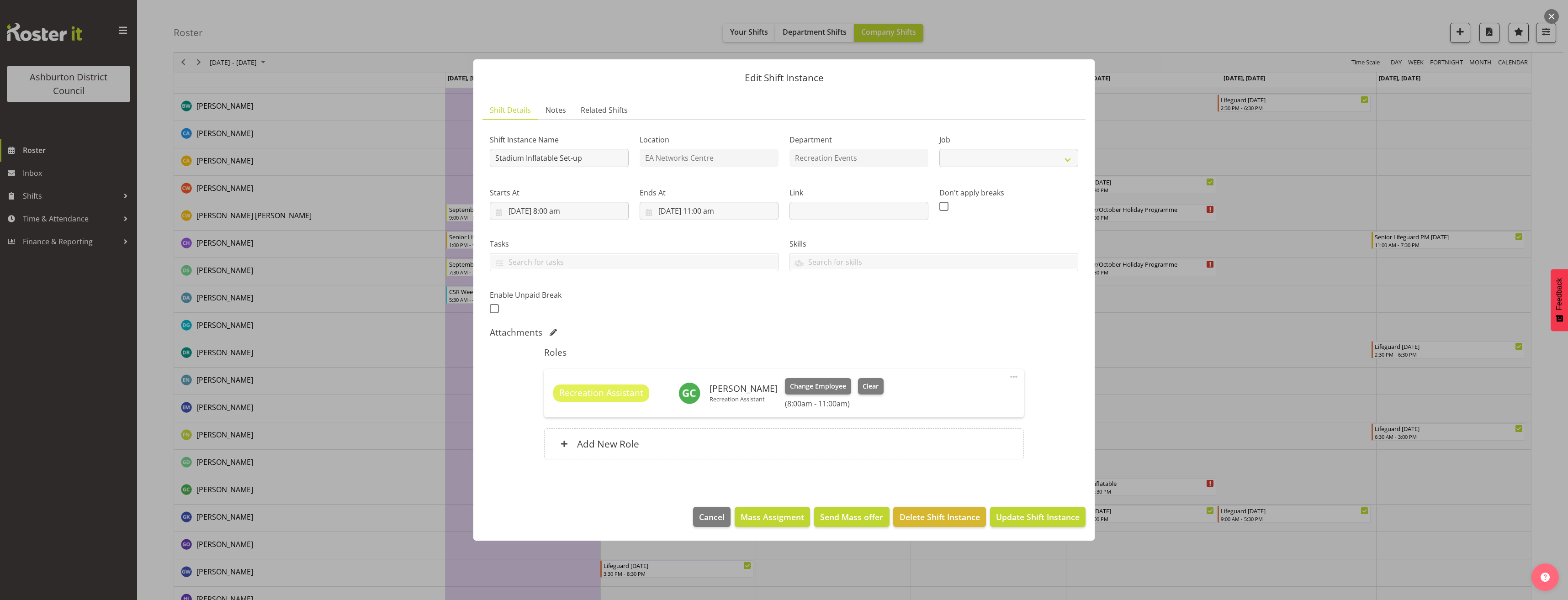
select select "4046"
click at [1013, 377] on span at bounding box center [1014, 377] width 11 height 11
click at [987, 397] on link "Edit" at bounding box center [975, 398] width 88 height 16
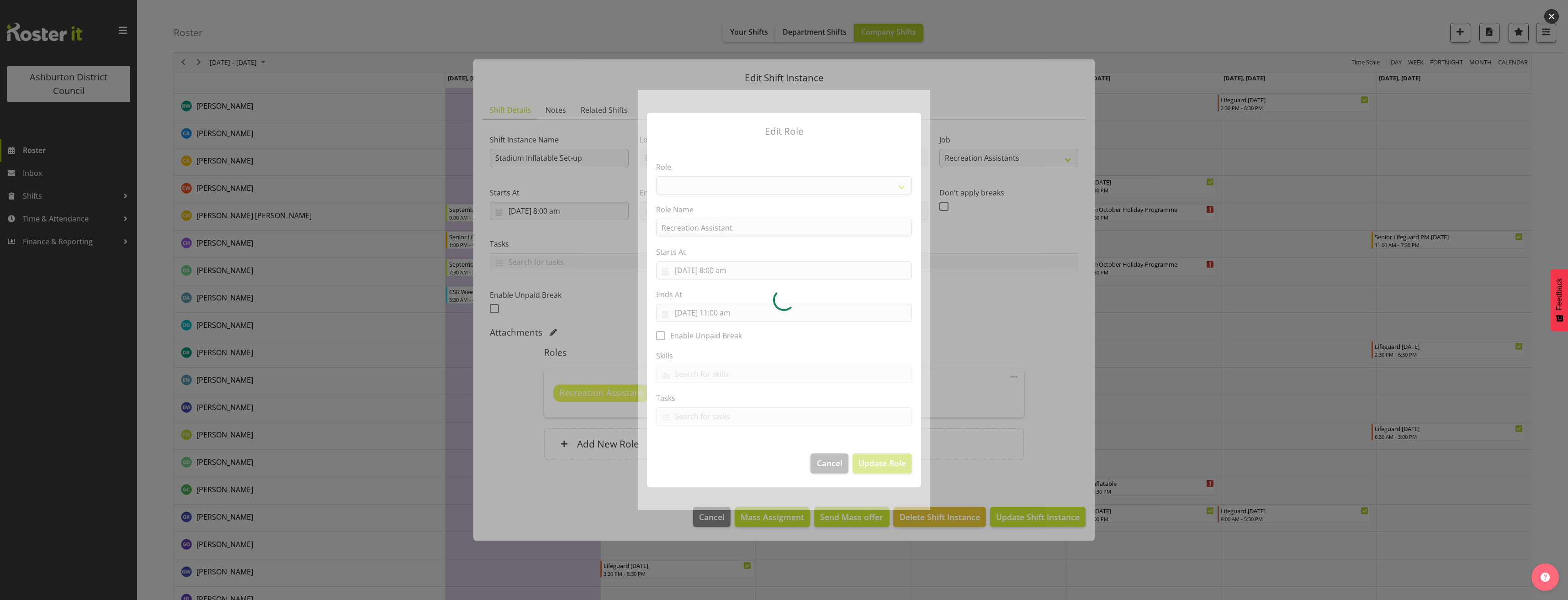
select select "84"
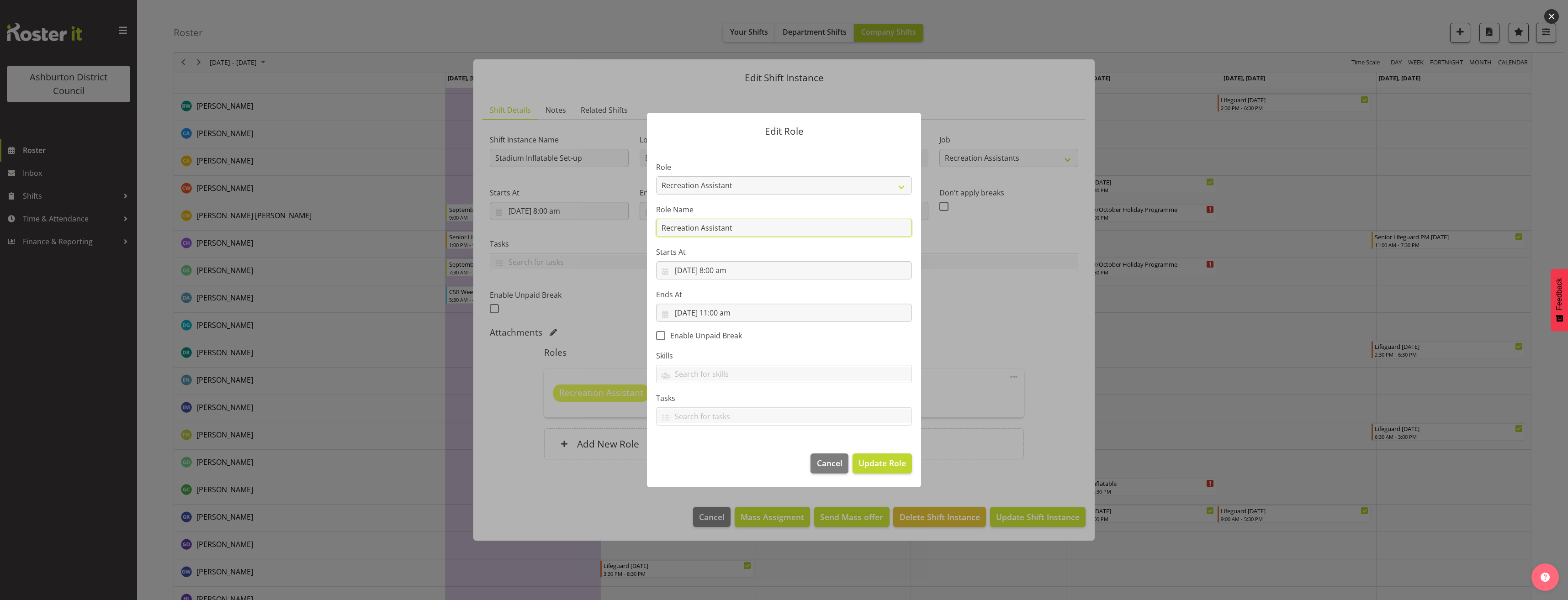
drag, startPoint x: 770, startPoint y: 228, endPoint x: 496, endPoint y: 228, distance: 274.0
click at [496, 228] on div "Edit Role Role AAGM Deputy Director AAGM Director Archivist Childrens Librarian…" at bounding box center [784, 300] width 1568 height 600
type input "Stadium Inflatable Set-up"
click at [880, 462] on span "Update Role" at bounding box center [882, 462] width 47 height 12
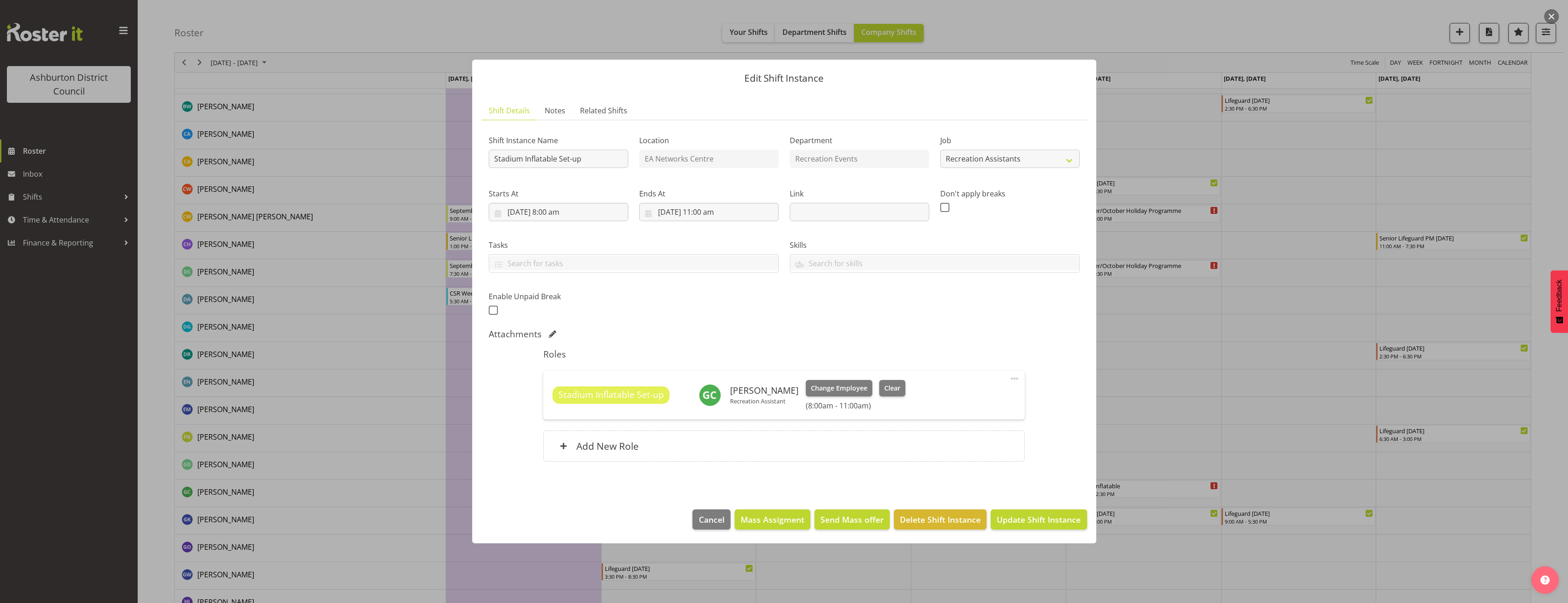
click at [1053, 533] on footer "Cancel Mass Assigment Send Mass offer Delete Shift Instance Update Shift Instan…" at bounding box center [784, 521] width 624 height 43
click at [1052, 522] on span "Update Shift Instance" at bounding box center [1039, 519] width 84 height 12
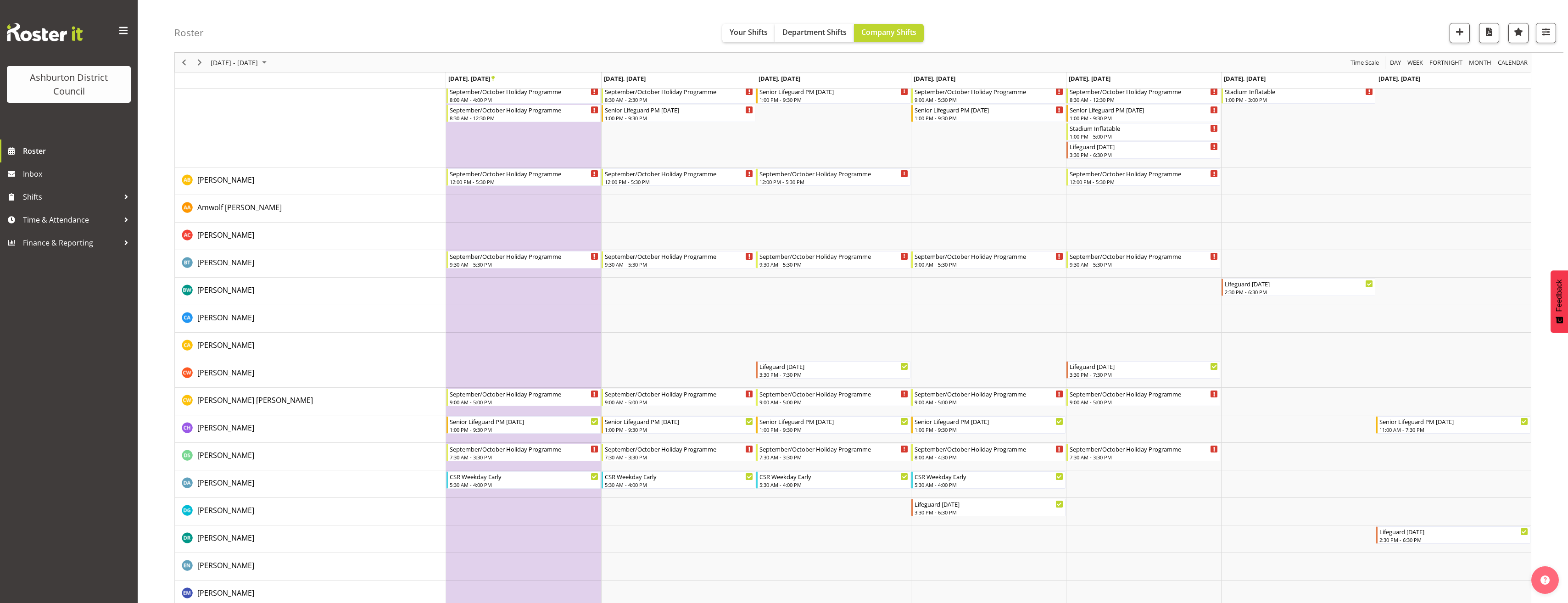
scroll to position [0, 0]
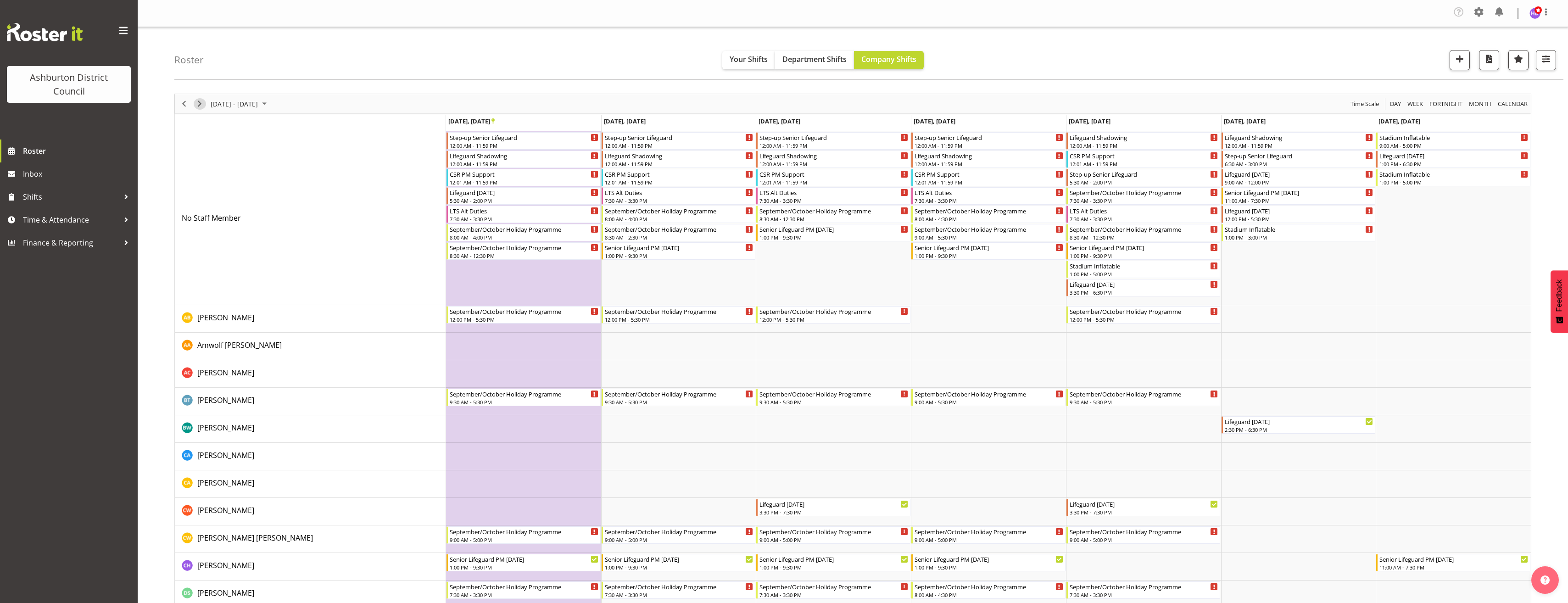
click at [198, 109] on span "Next" at bounding box center [200, 104] width 11 height 12
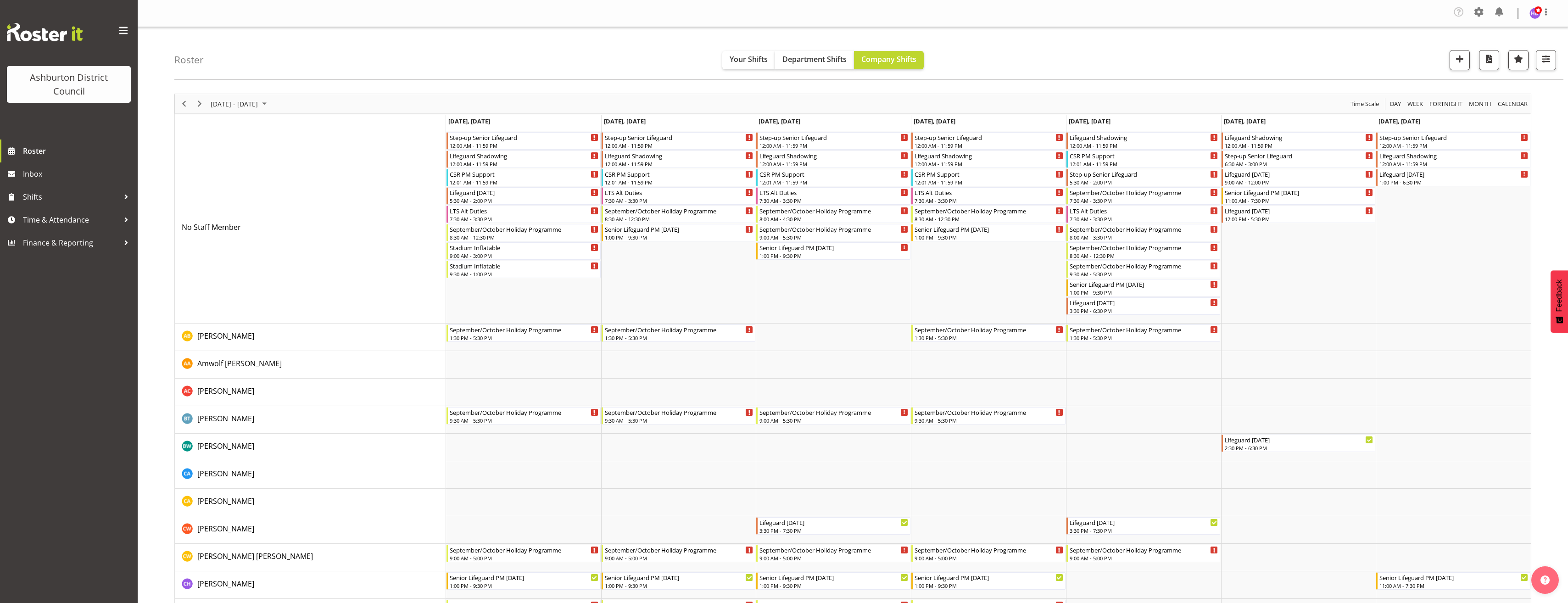
drag, startPoint x: 429, startPoint y: 77, endPoint x: 429, endPoint y: 84, distance: 7.0
click at [429, 77] on div "Roster Your Shifts Department Shifts Company Shifts 1 Locations [GEOGRAPHIC_DAT…" at bounding box center [868, 54] width 1389 height 53
